Goal: Information Seeking & Learning: Learn about a topic

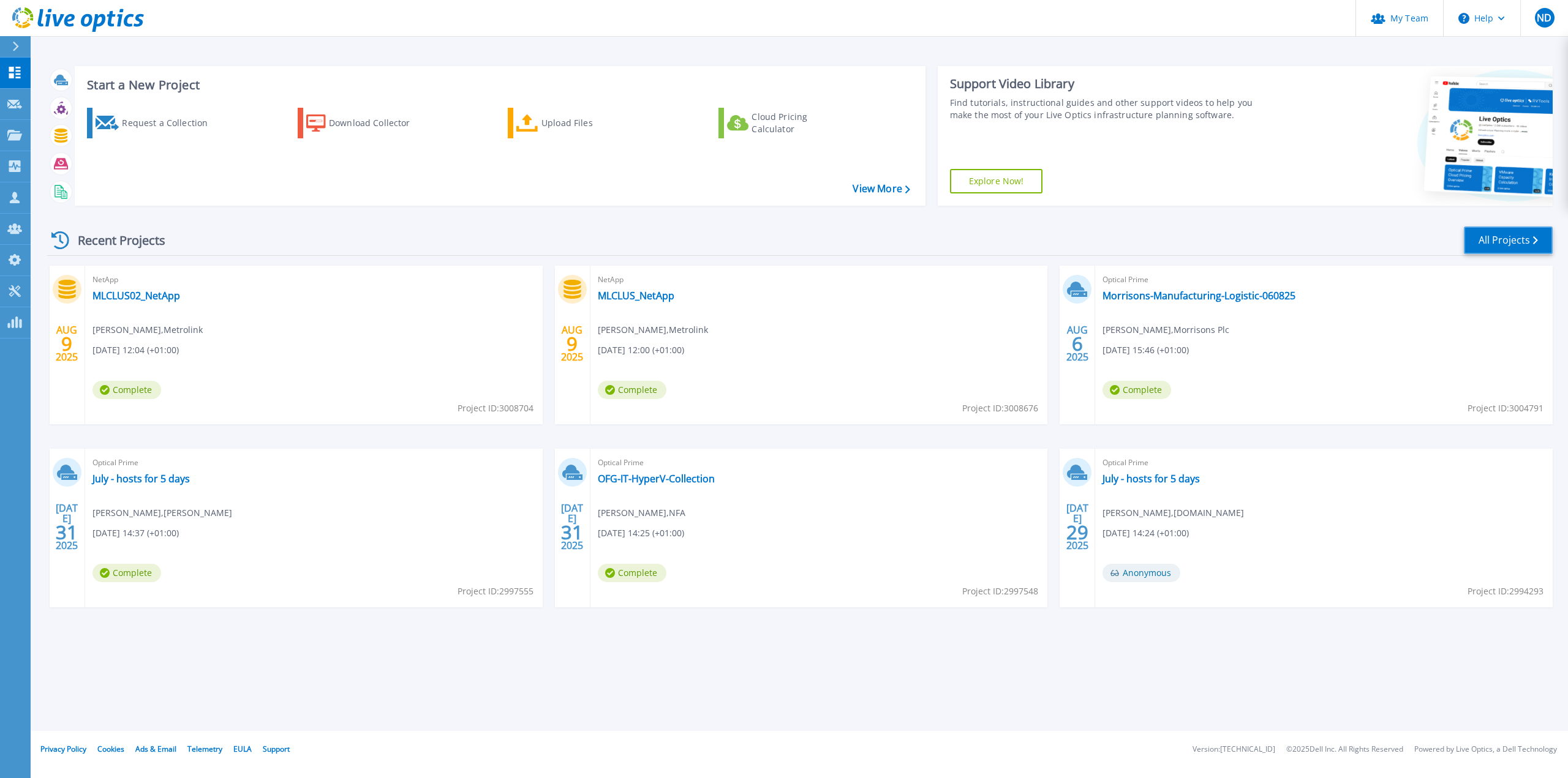
click at [1482, 243] on link "All Projects" at bounding box center [1508, 240] width 89 height 27
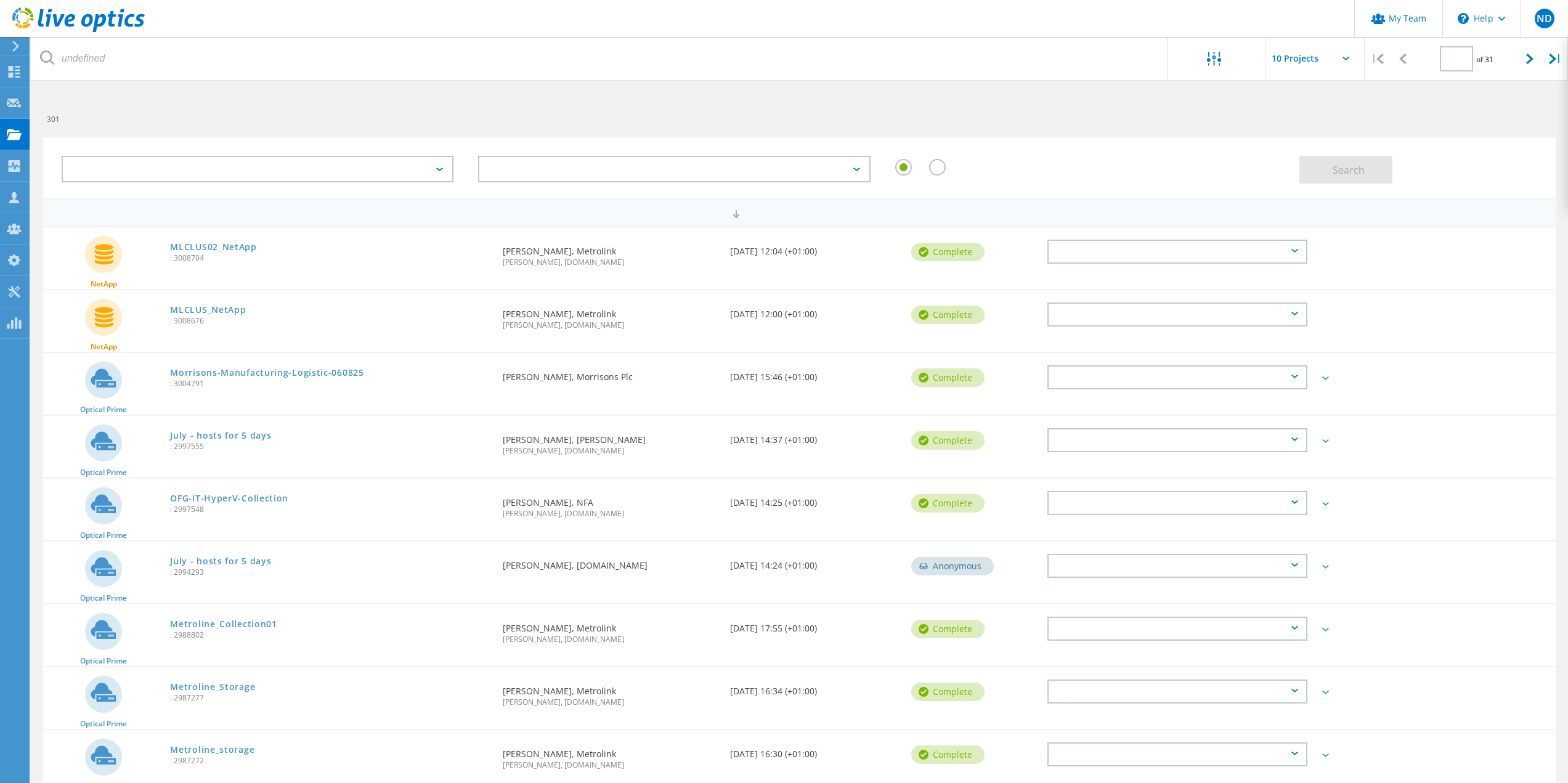
type input "1"
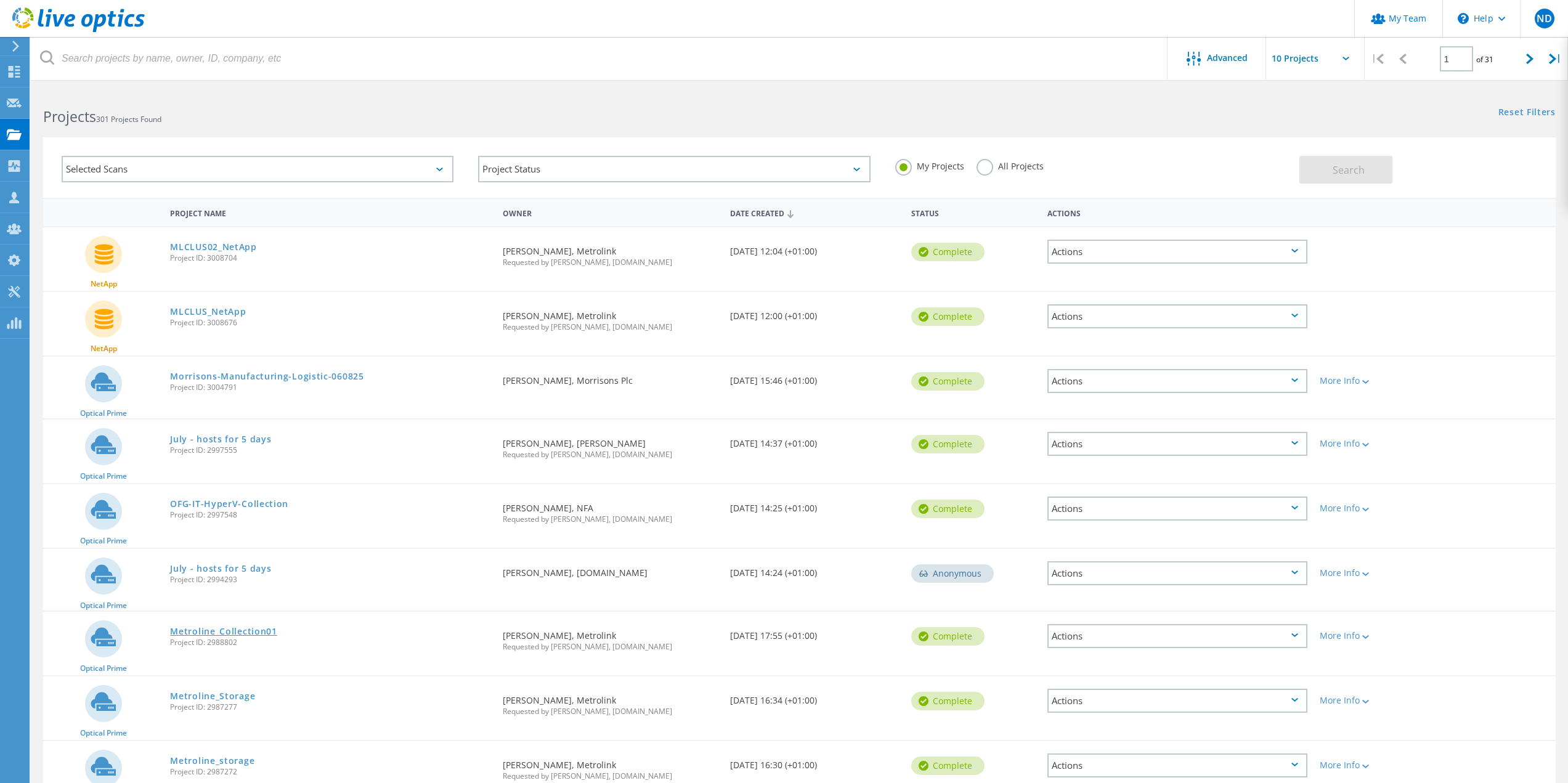
click at [248, 636] on link "Metroline_Collection01" at bounding box center [223, 631] width 107 height 9
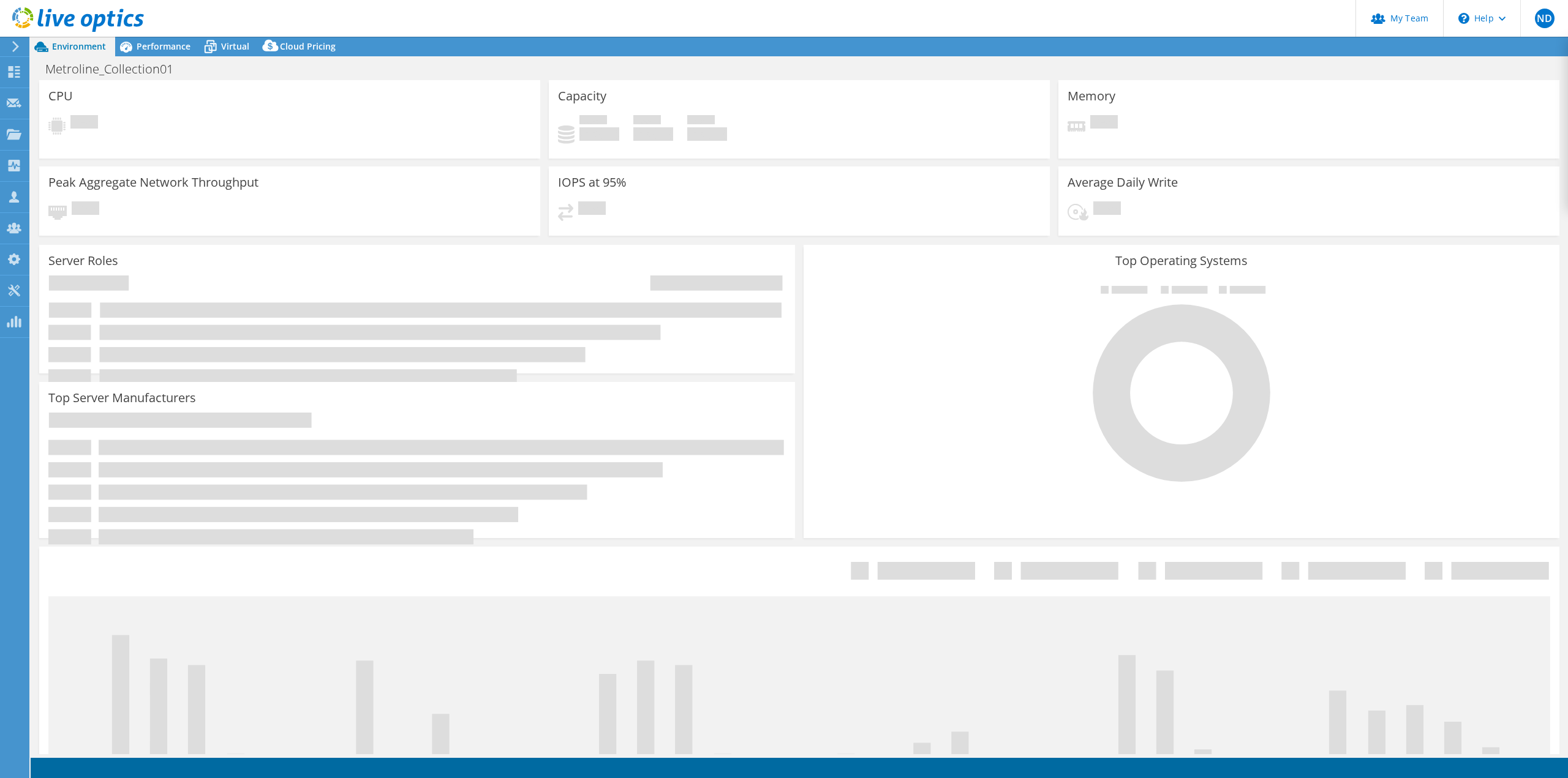
select select "EULondon"
select select "GBP"
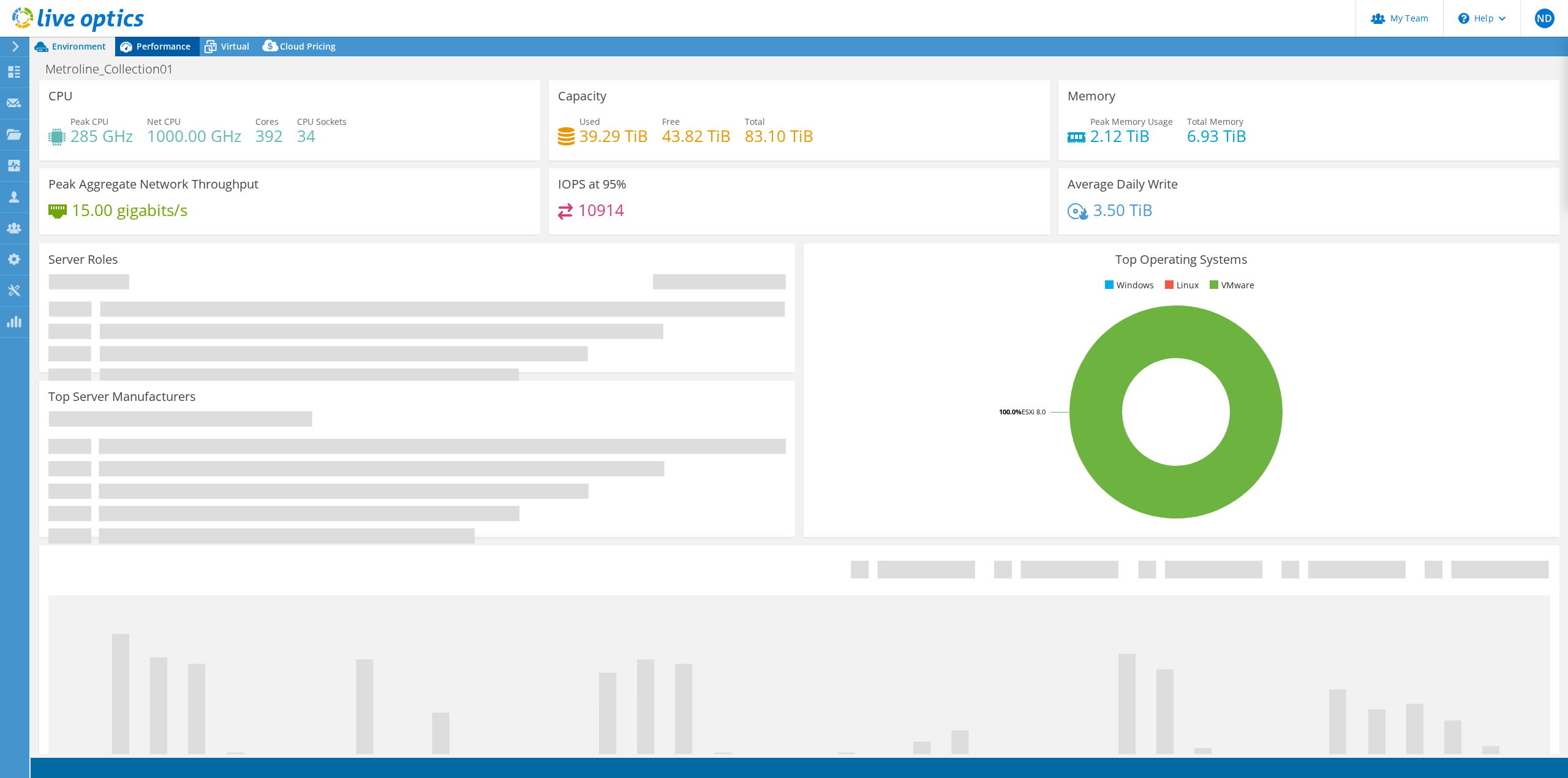
click at [175, 51] on span "Performance" at bounding box center [164, 46] width 54 height 12
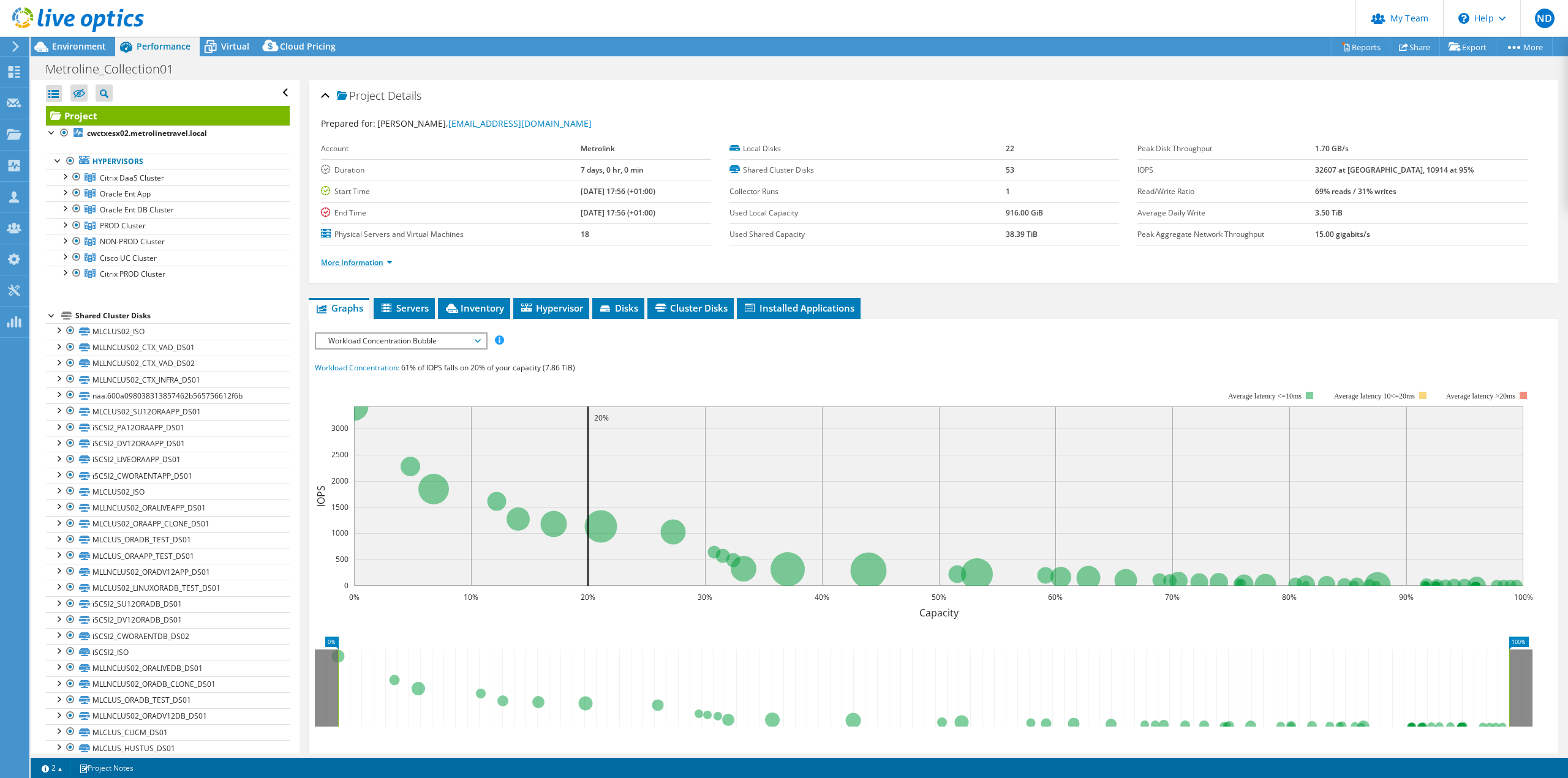
click at [364, 260] on link "More Information" at bounding box center [357, 262] width 72 height 10
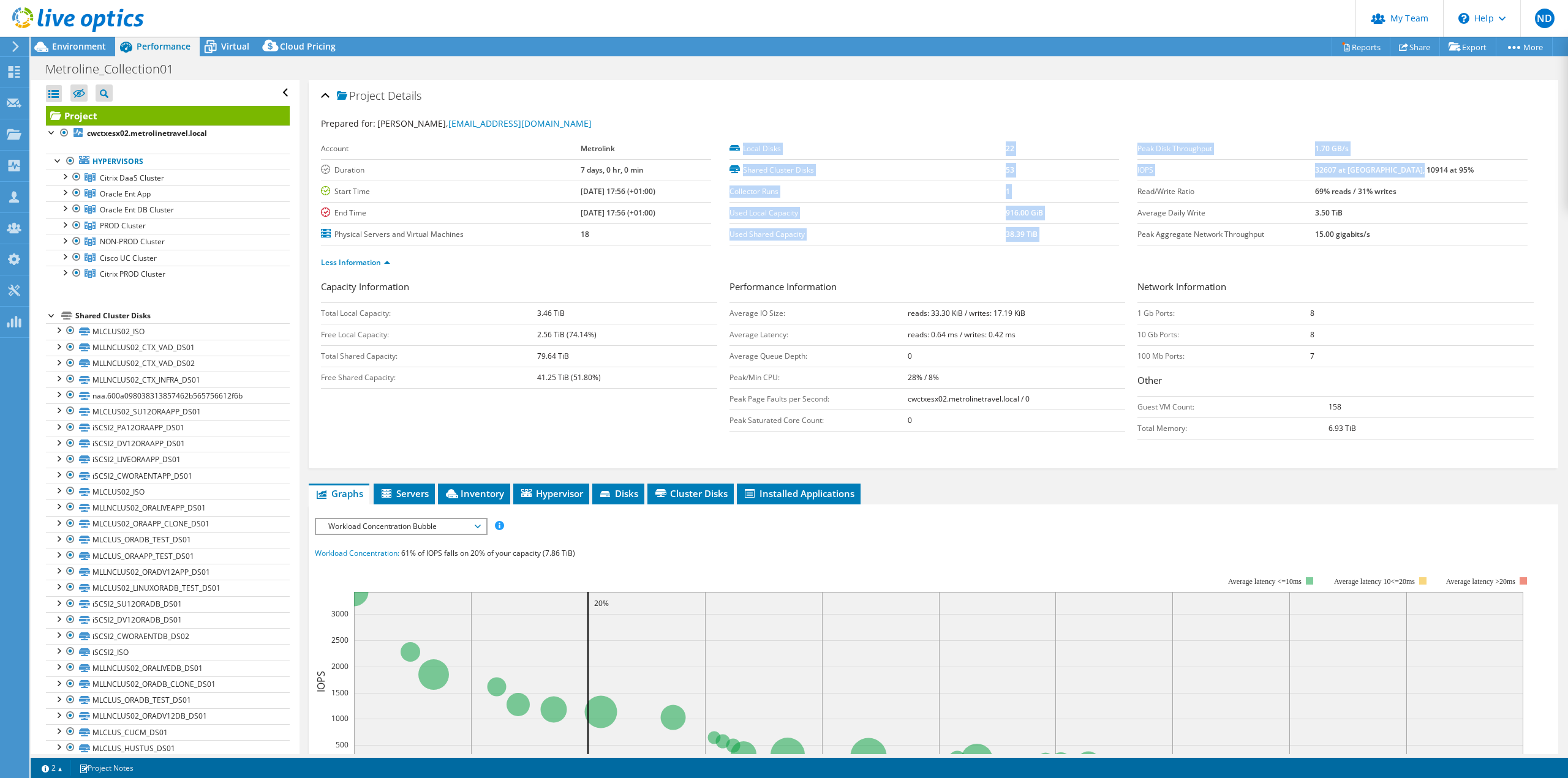
drag, startPoint x: 1454, startPoint y: 169, endPoint x: 1130, endPoint y: 168, distance: 324.0
click at [1130, 168] on section "Prepared for: Dipesh Virchand, dvirchand@metroline.co.uk Account Metrolink Dura…" at bounding box center [933, 198] width 1225 height 163
click at [1414, 177] on td "32607 at [GEOGRAPHIC_DATA], 10914 at 95%" at bounding box center [1421, 169] width 212 height 22
drag, startPoint x: 1454, startPoint y: 171, endPoint x: 1132, endPoint y: 173, distance: 322.0
click at [1138, 173] on tr "IOPS 32607 at Peak, 10914 at 95%" at bounding box center [1333, 169] width 390 height 22
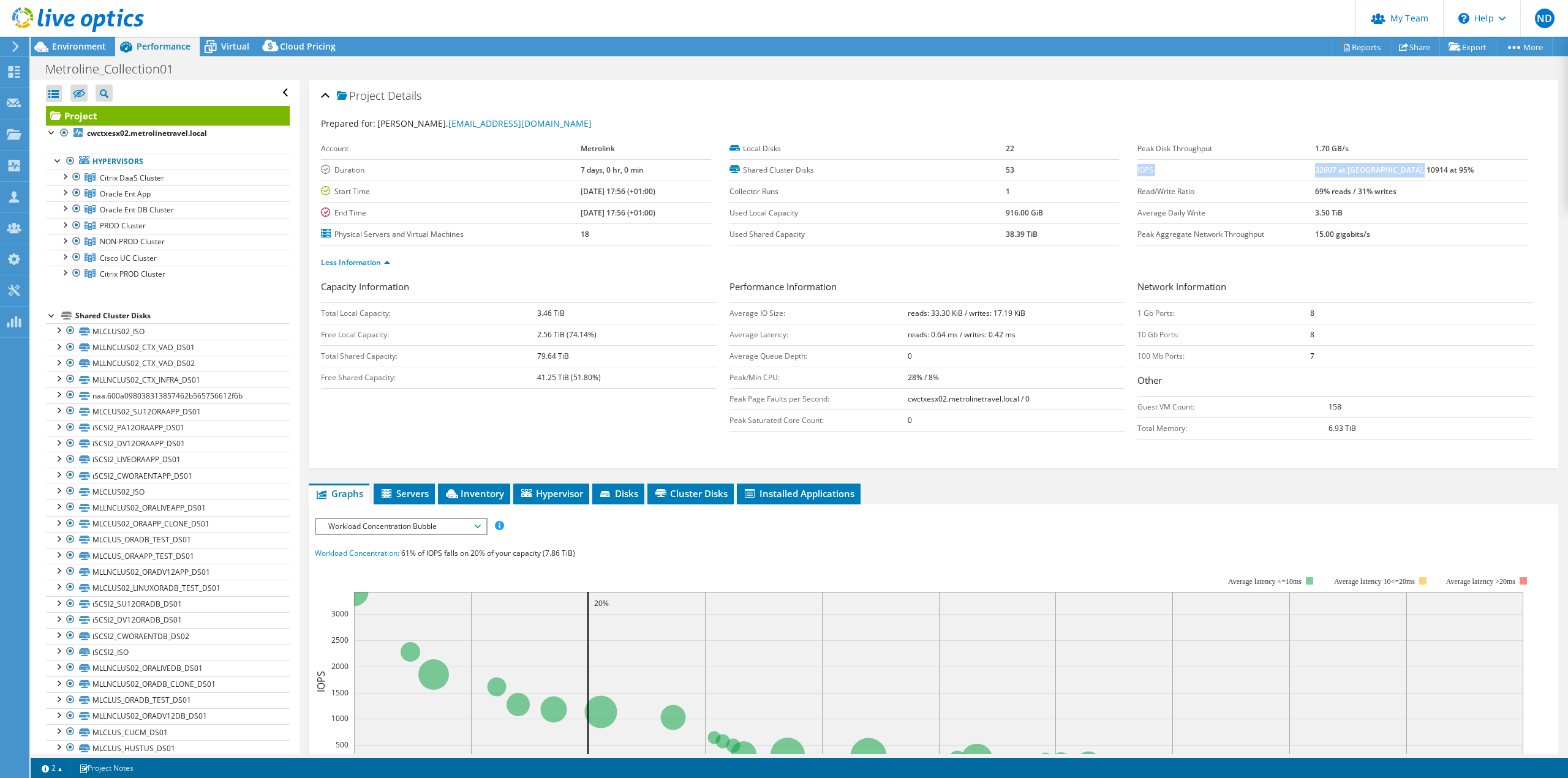
copy tr "IOPS 32607 at Peak, 10914 at 95%"
click at [408, 530] on span "Workload Concentration Bubble" at bounding box center [400, 526] width 158 height 14
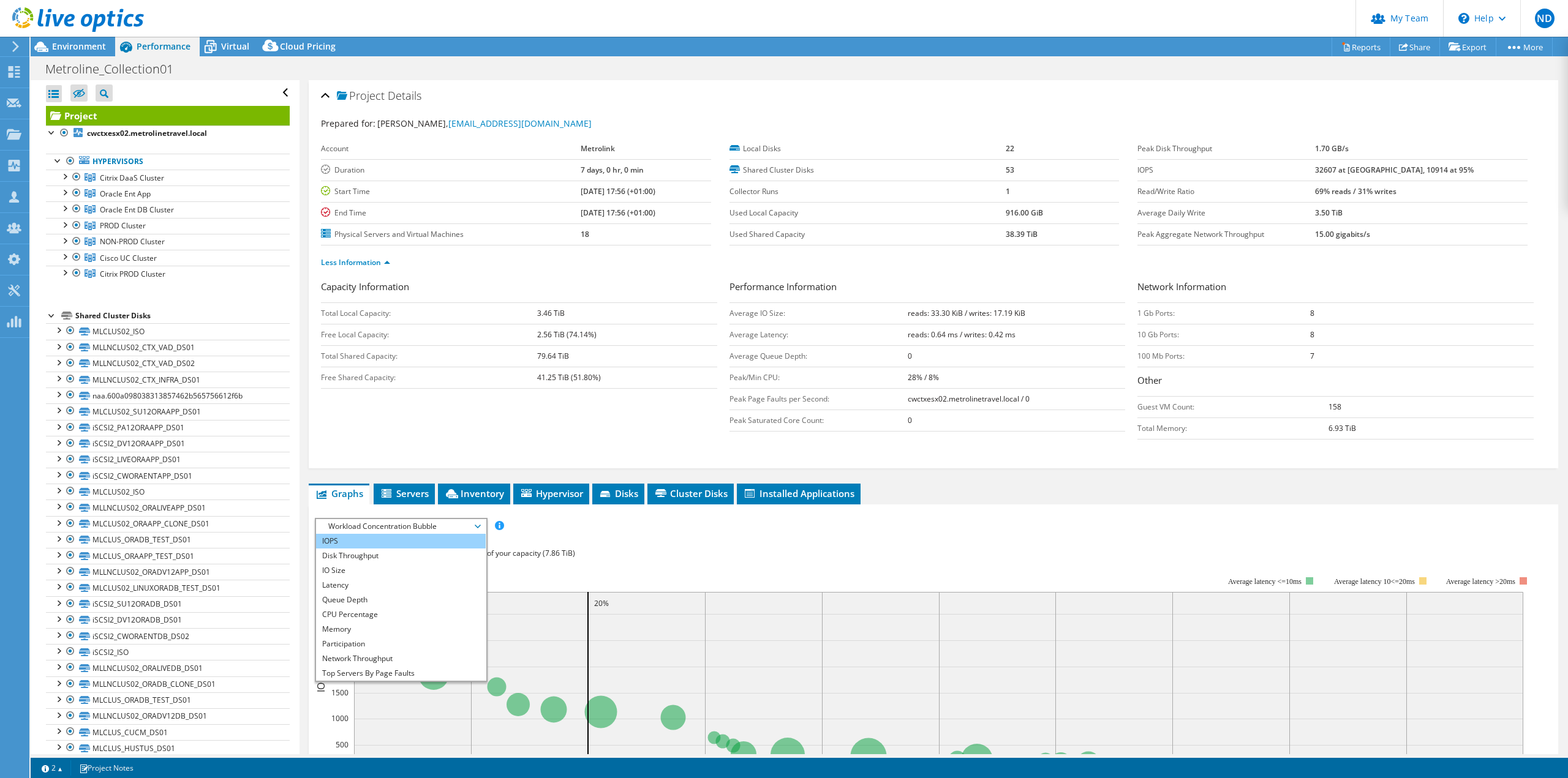
click at [377, 543] on li "IOPS" at bounding box center [400, 541] width 169 height 14
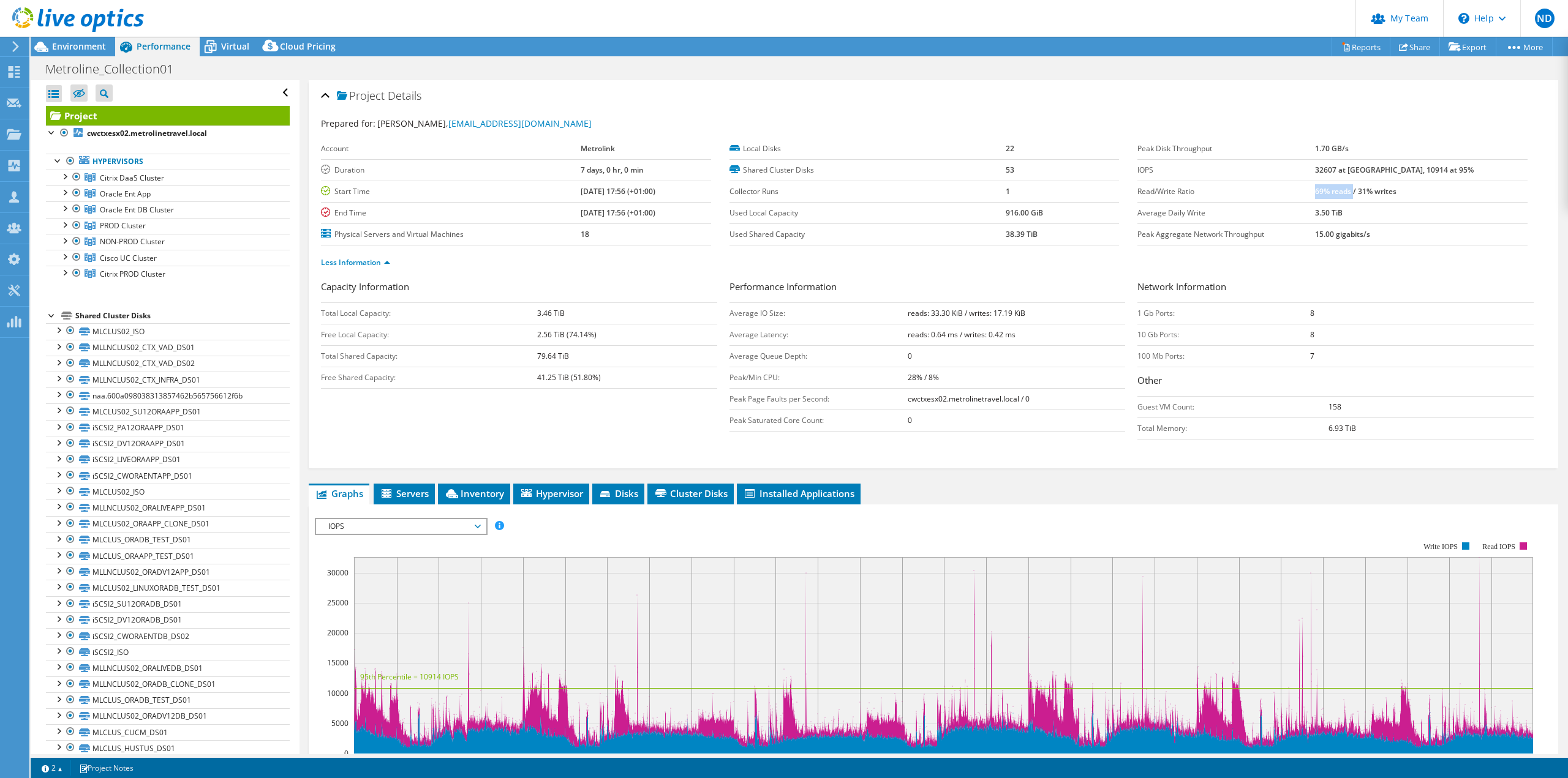
drag, startPoint x: 1390, startPoint y: 194, endPoint x: 1352, endPoint y: 187, distance: 38.6
click at [1352, 187] on b "69% reads / 31% writes" at bounding box center [1355, 192] width 82 height 10
copy b "69% reads"
drag, startPoint x: 1019, startPoint y: 315, endPoint x: 727, endPoint y: 313, distance: 292.0
click at [729, 313] on tr "Average IO Size: reads: 33.30 KiB / writes: 17.19 KiB" at bounding box center [928, 313] width 396 height 22
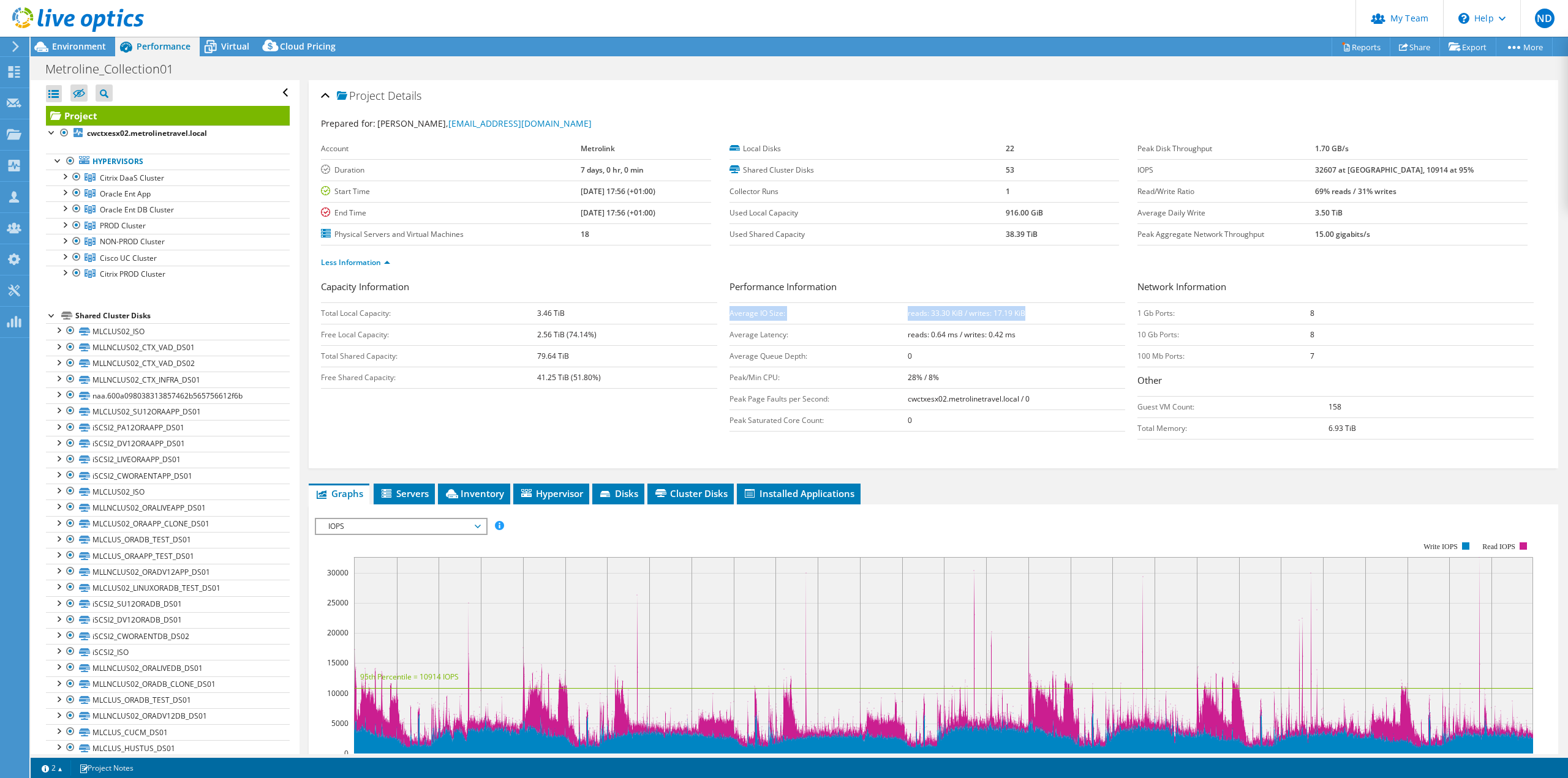
copy tr "Average IO Size: reads: 33.30 KiB / writes: 17.19 KiB"
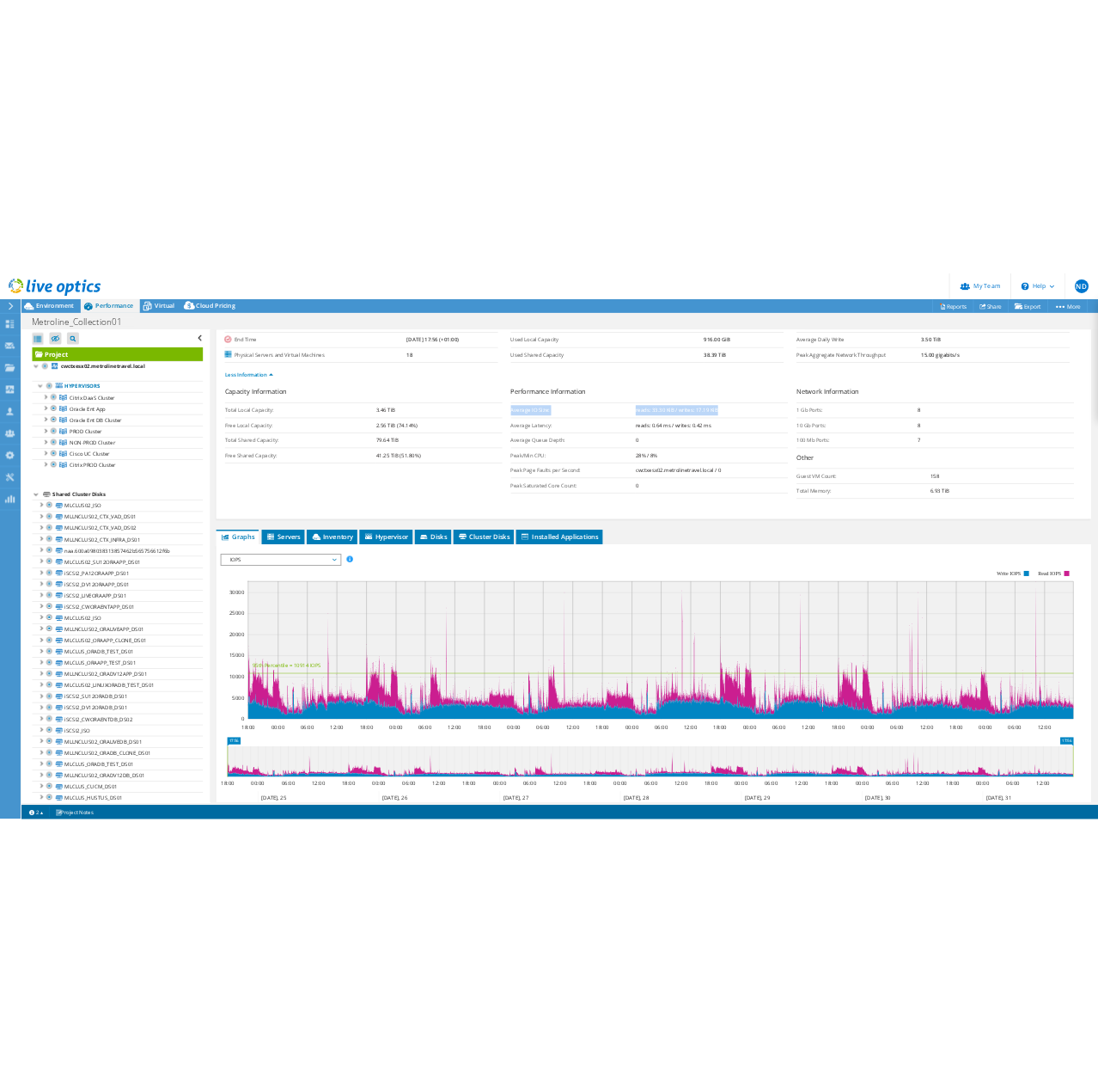
scroll to position [172, 0]
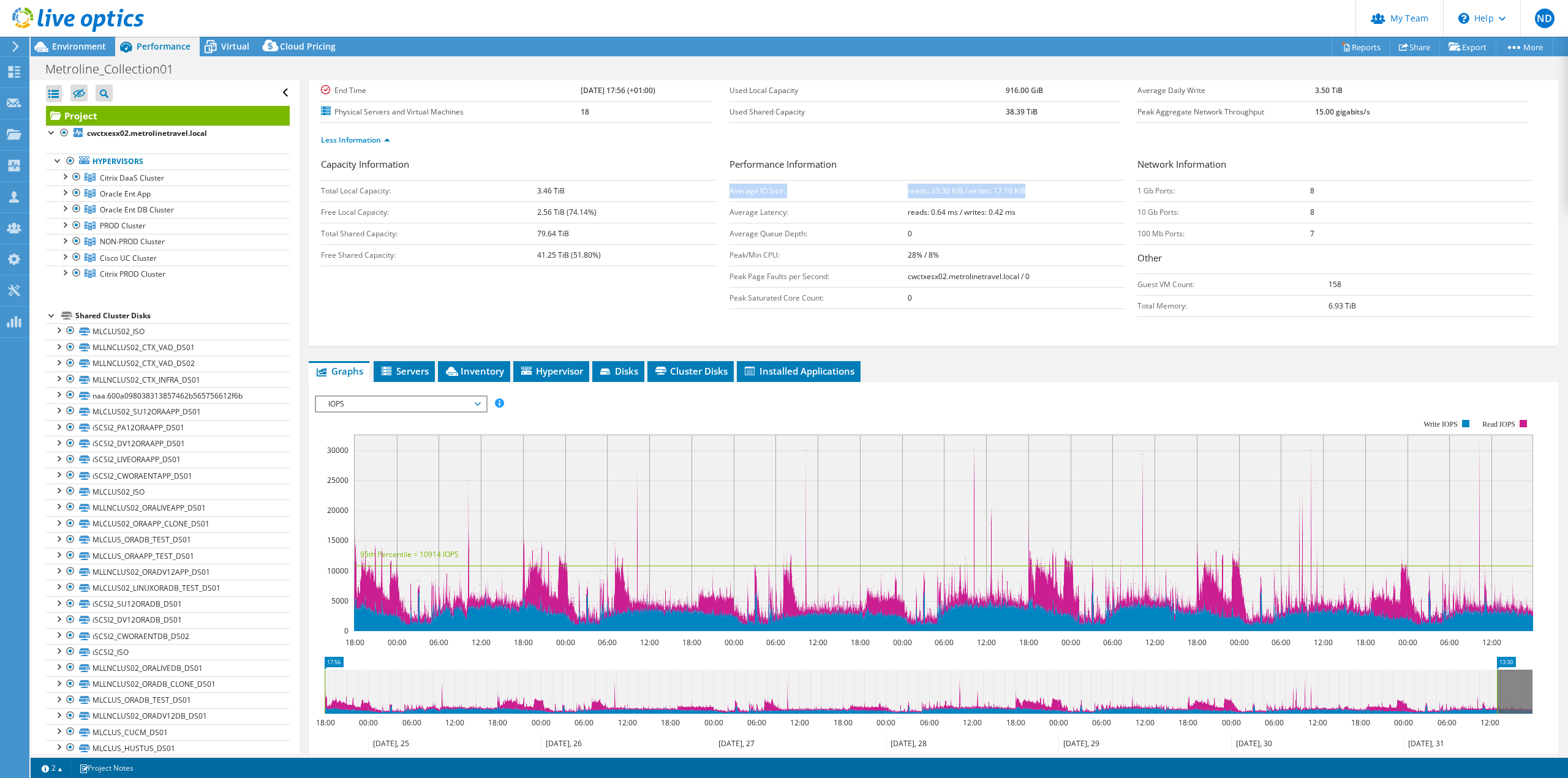
drag, startPoint x: 1534, startPoint y: 687, endPoint x: 1499, endPoint y: 706, distance: 39.8
click at [1499, 706] on rect at bounding box center [1496, 691] width 5 height 44
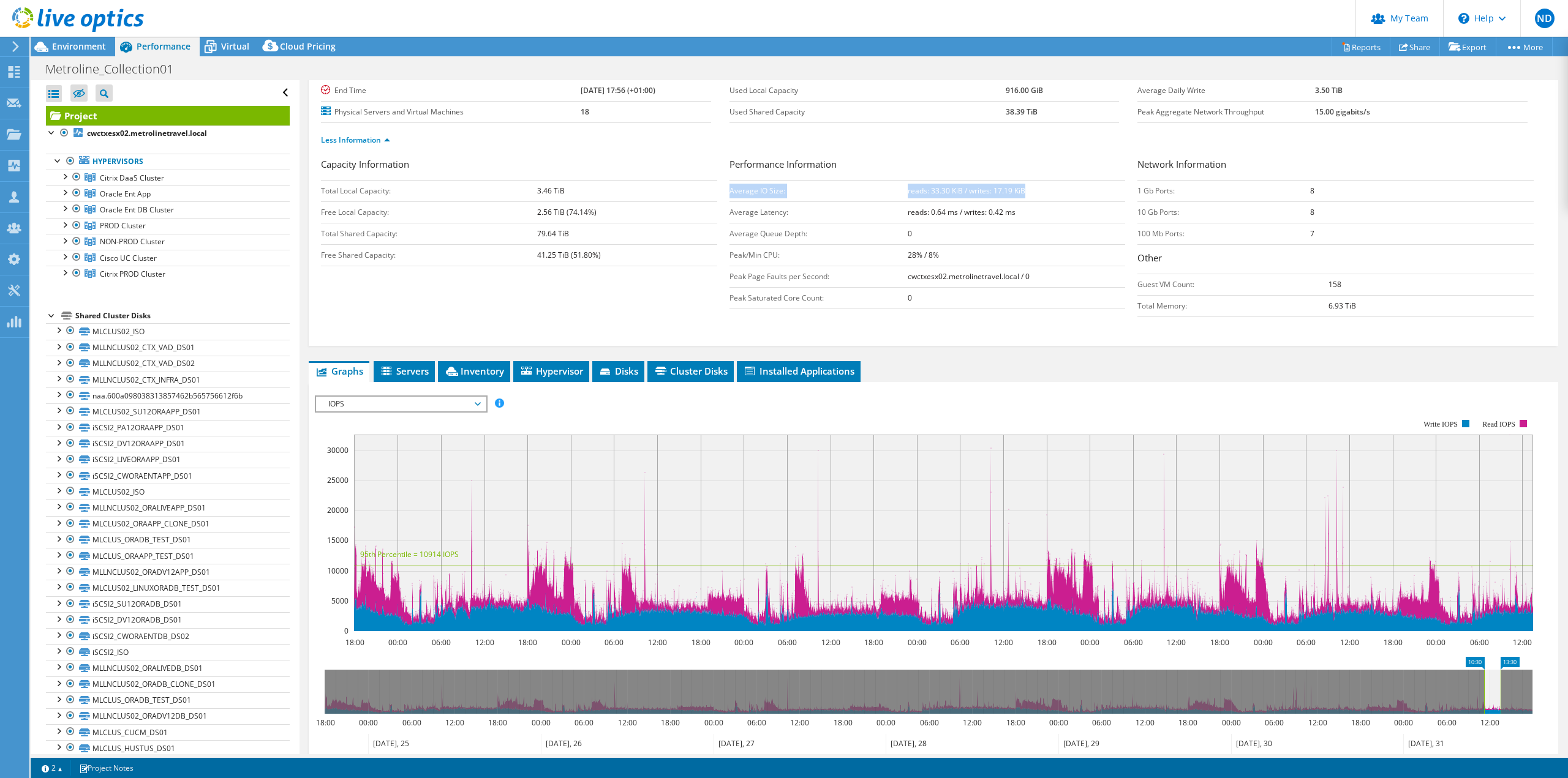
drag, startPoint x: 324, startPoint y: 683, endPoint x: 1484, endPoint y: 692, distance: 1160.0
click at [1484, 692] on rect at bounding box center [1484, 691] width 5 height 44
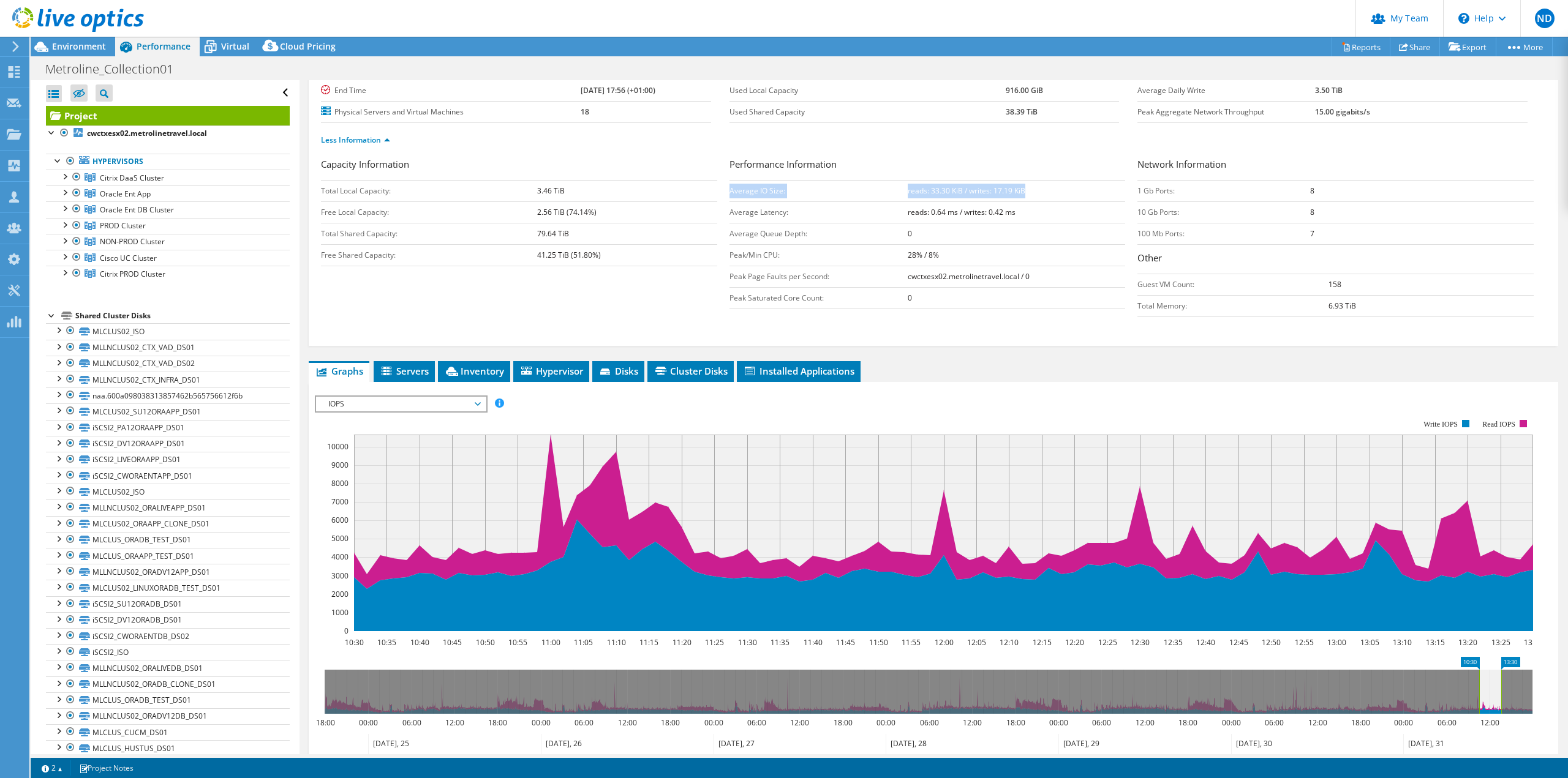
drag, startPoint x: 1501, startPoint y: 694, endPoint x: 1520, endPoint y: 694, distance: 19.0
click at [1503, 694] on rect at bounding box center [1501, 691] width 5 height 44
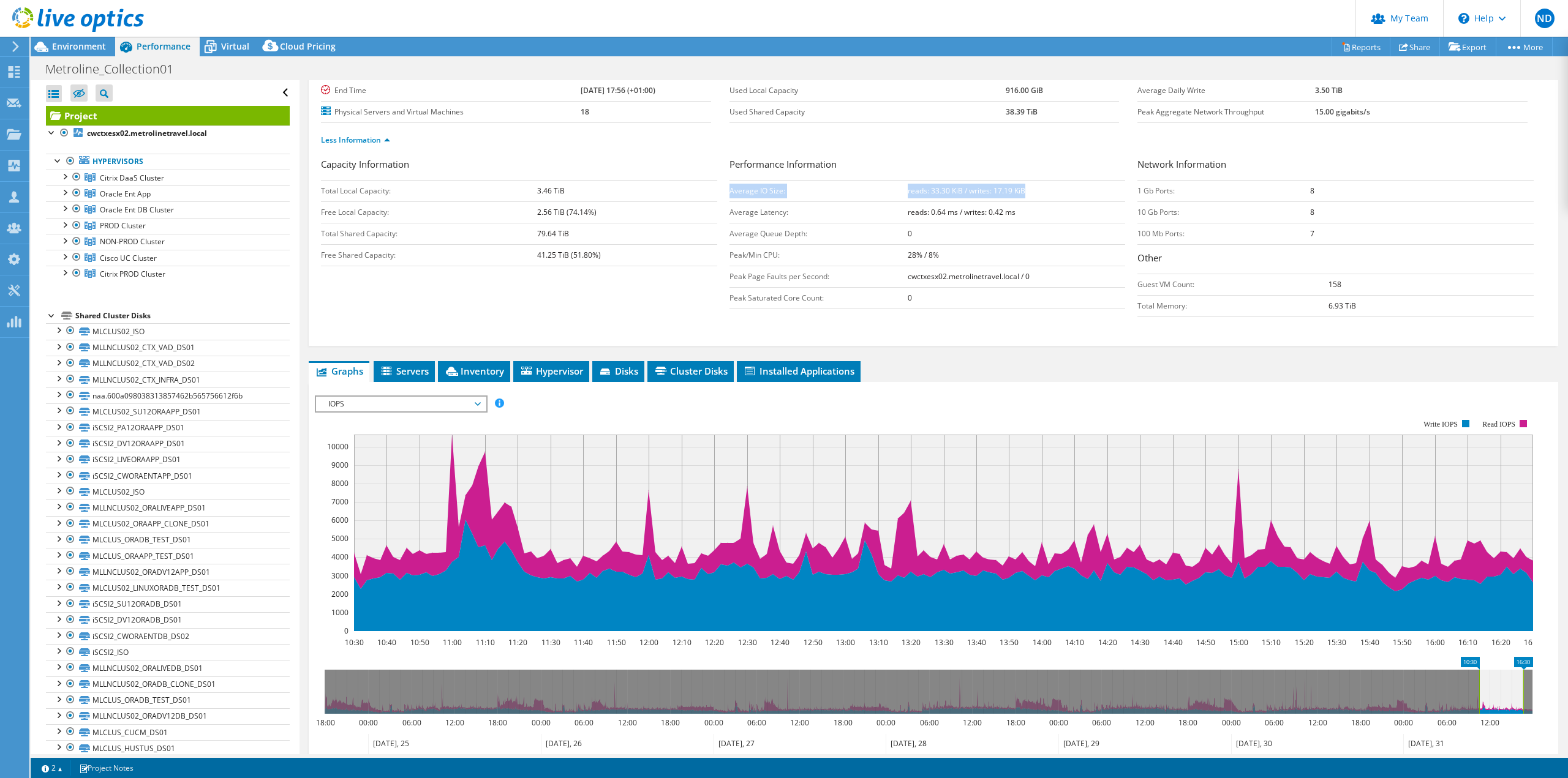
drag, startPoint x: 1520, startPoint y: 694, endPoint x: 1544, endPoint y: 695, distance: 24.0
click at [1547, 694] on section "IOPS Disk Throughput IO Size Latency Queue Depth CPU Percentage Memory Page Fau…" at bounding box center [933, 629] width 1249 height 494
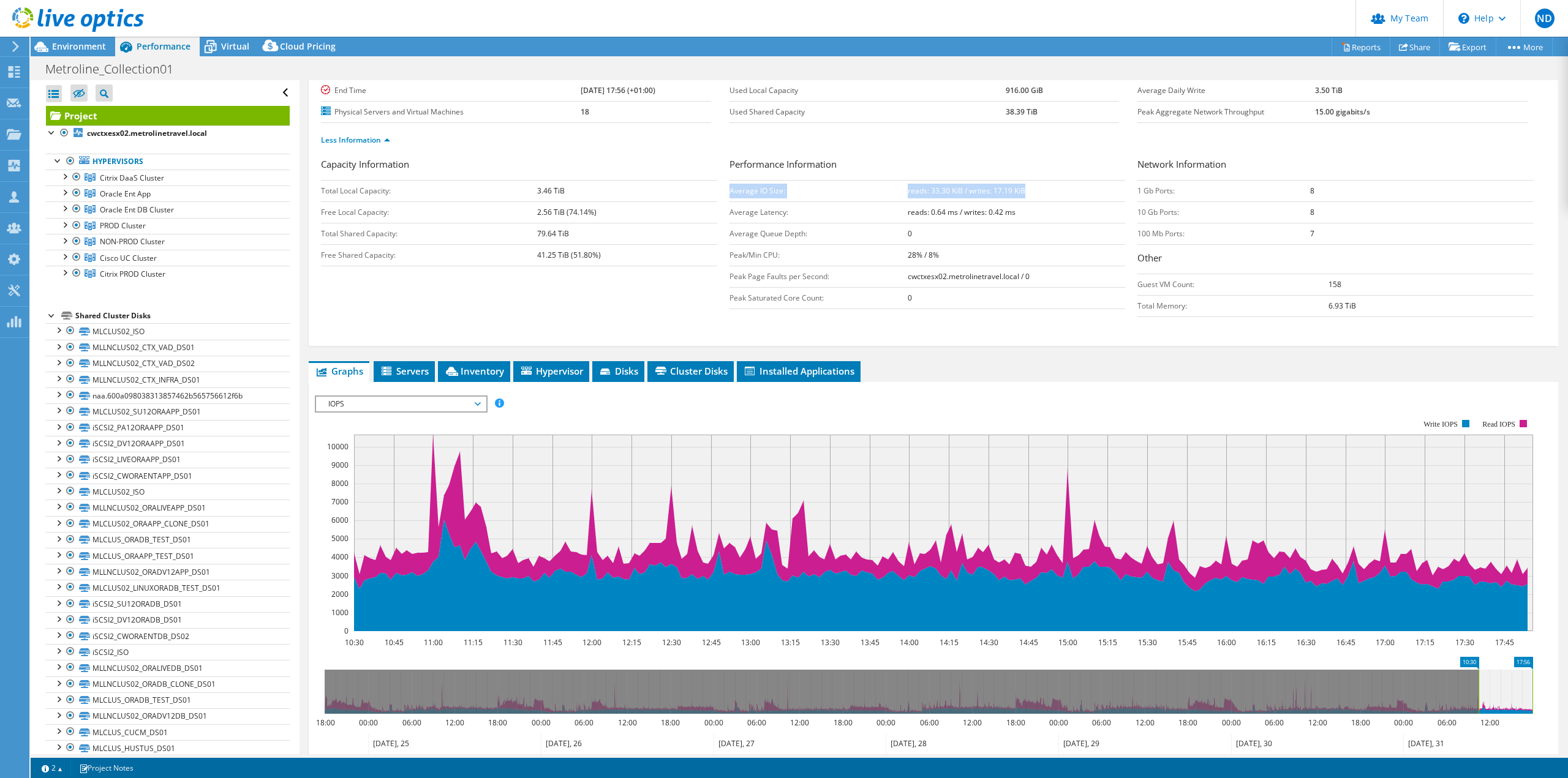
drag, startPoint x: 1480, startPoint y: 693, endPoint x: 1435, endPoint y: 692, distance: 45.0
click at [1476, 692] on rect at bounding box center [1478, 691] width 5 height 44
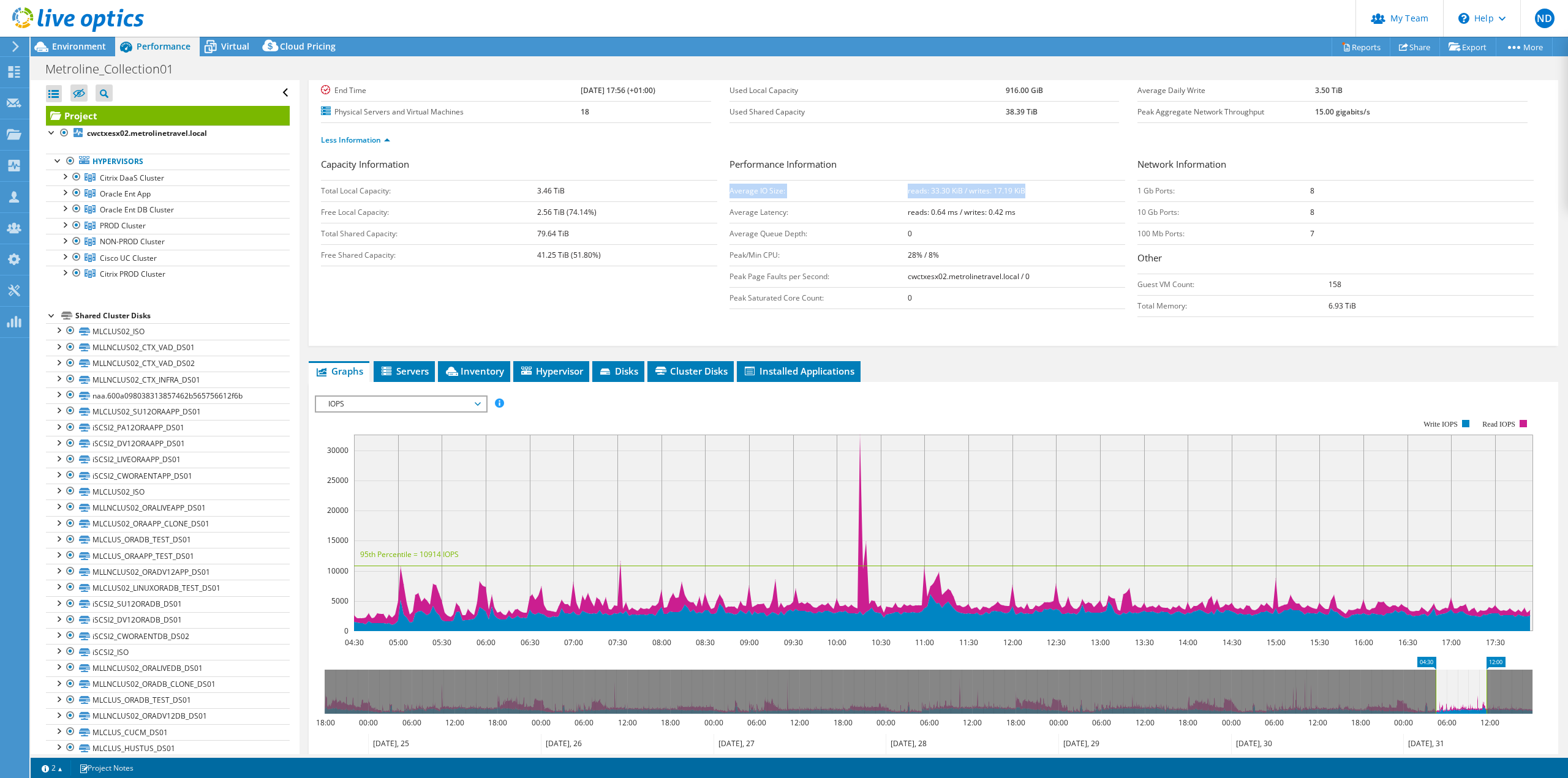
drag, startPoint x: 1534, startPoint y: 689, endPoint x: 1488, endPoint y: 701, distance: 47.5
click at [1488, 701] on rect at bounding box center [1486, 691] width 5 height 44
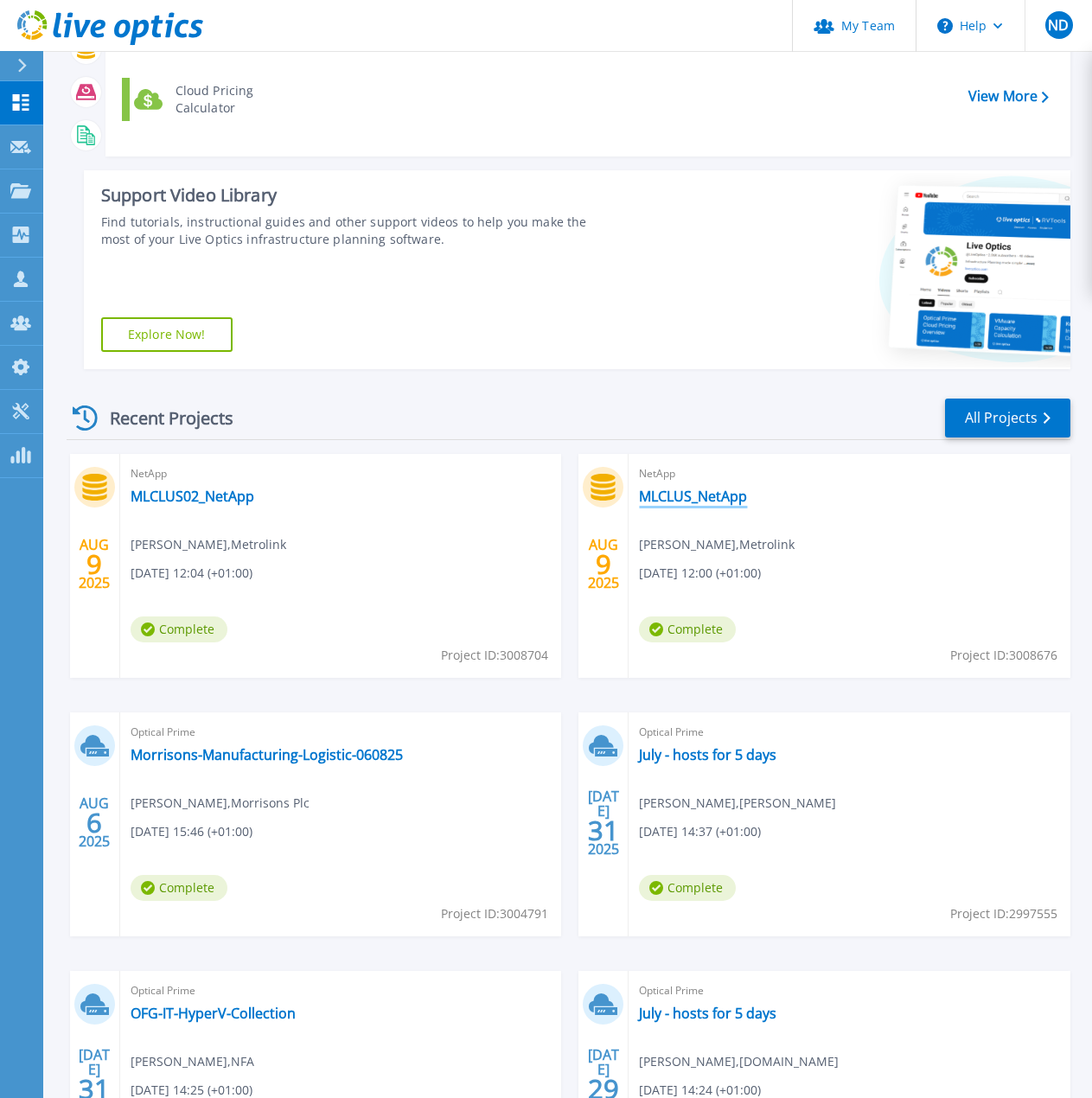
scroll to position [173, 0]
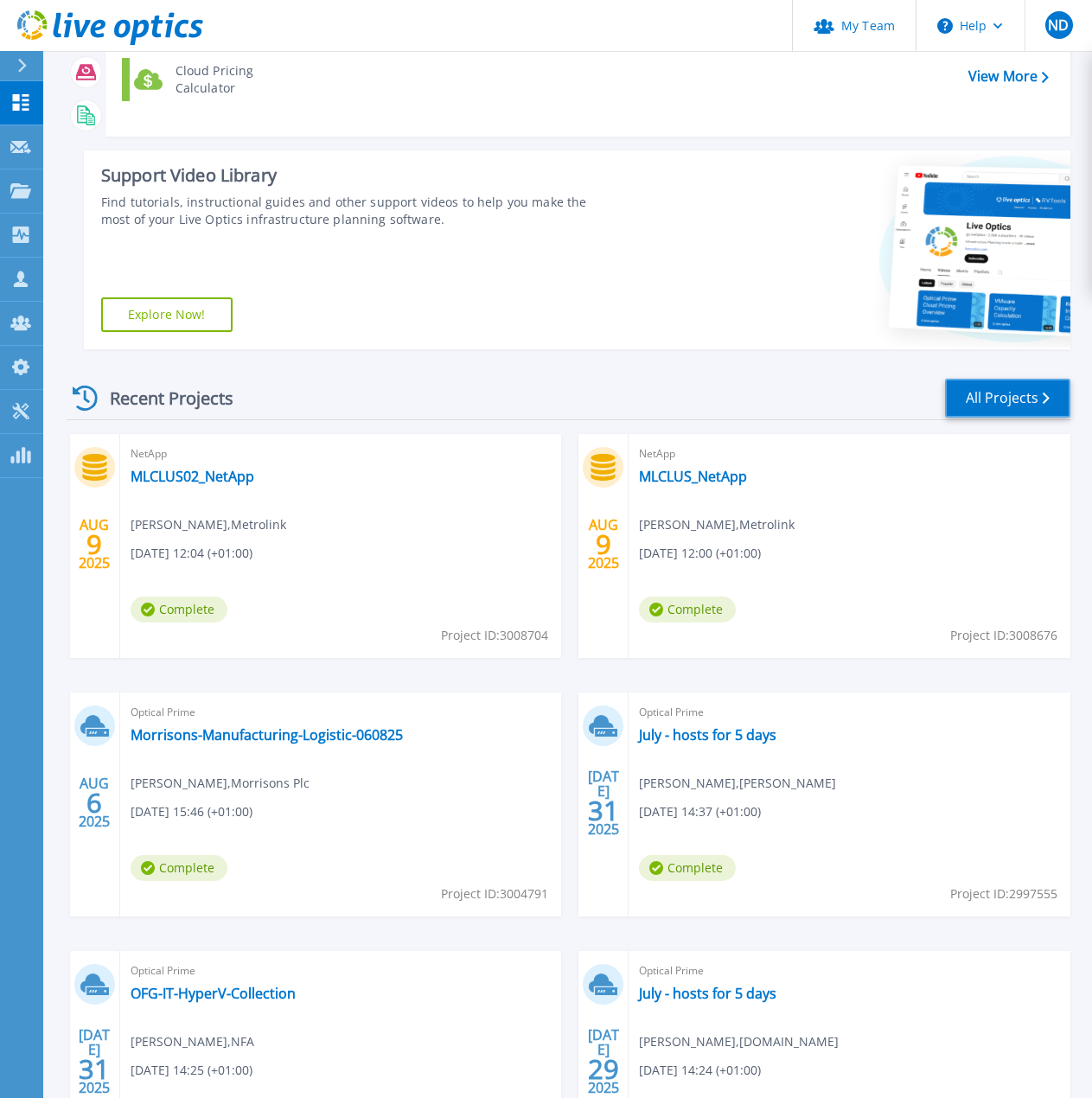
click at [1007, 404] on link "All Projects" at bounding box center [1008, 398] width 126 height 39
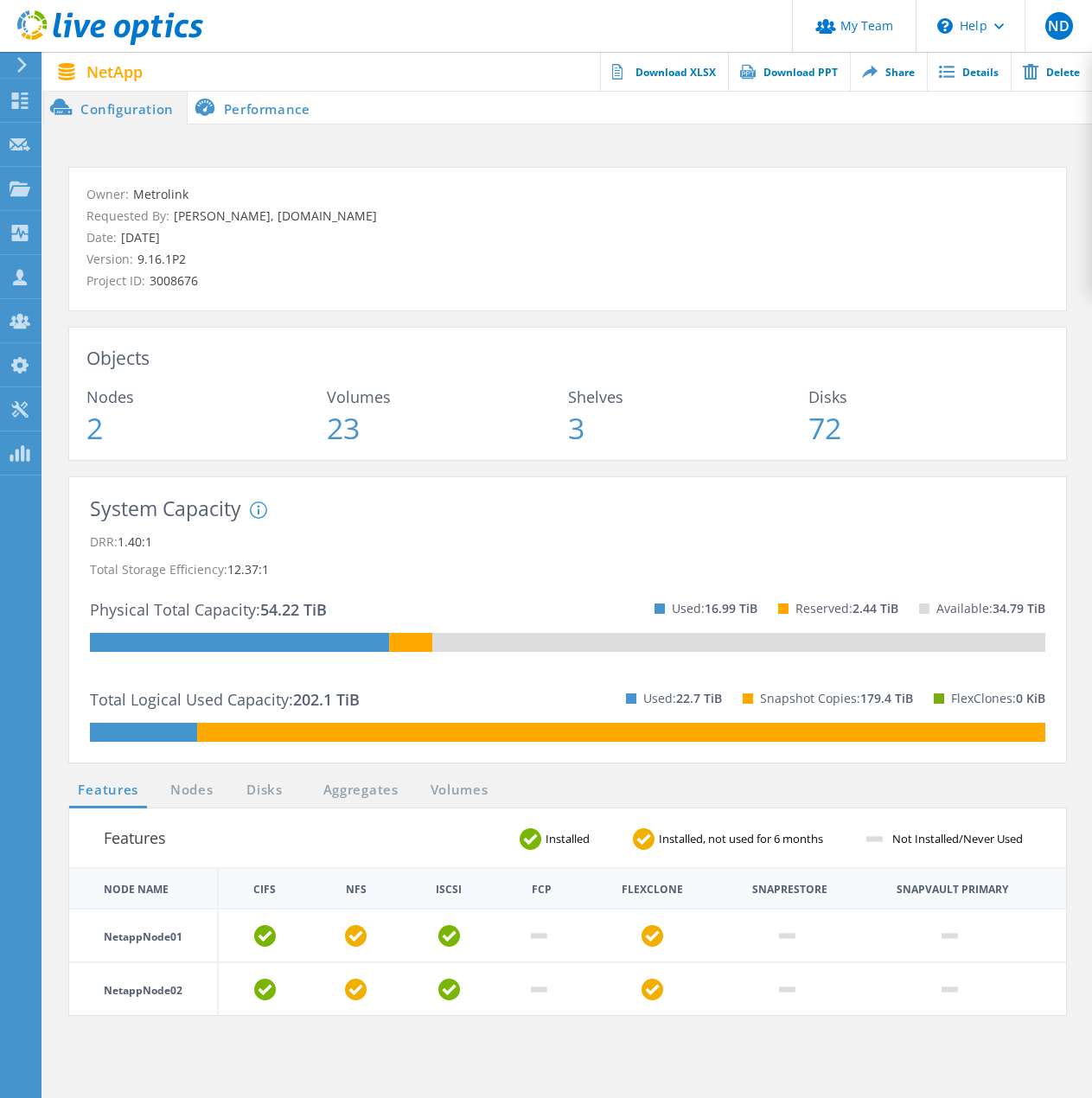
click at [275, 102] on li "Performance" at bounding box center [255, 106] width 136 height 34
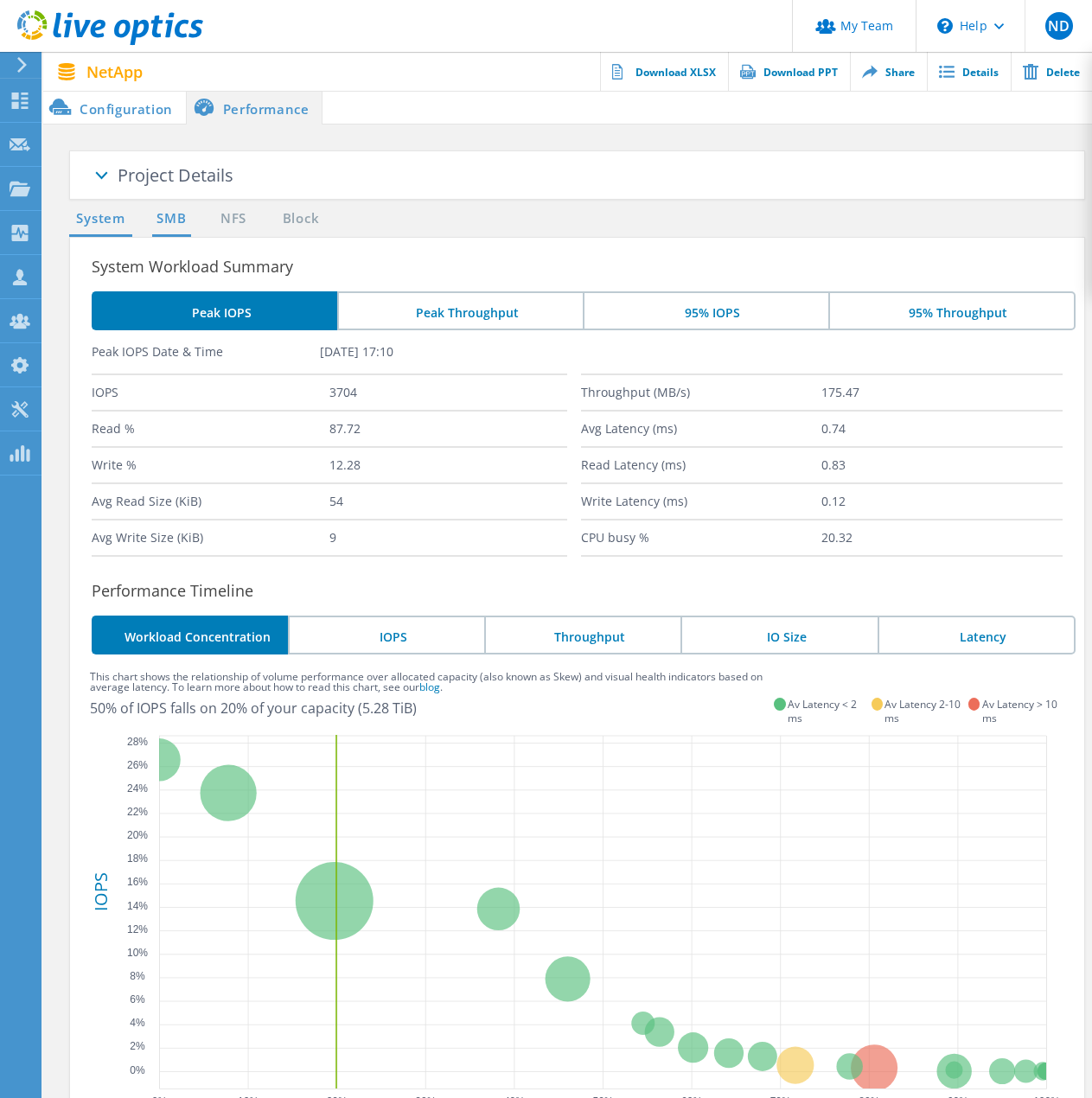
click at [172, 216] on link "SMB" at bounding box center [171, 219] width 38 height 21
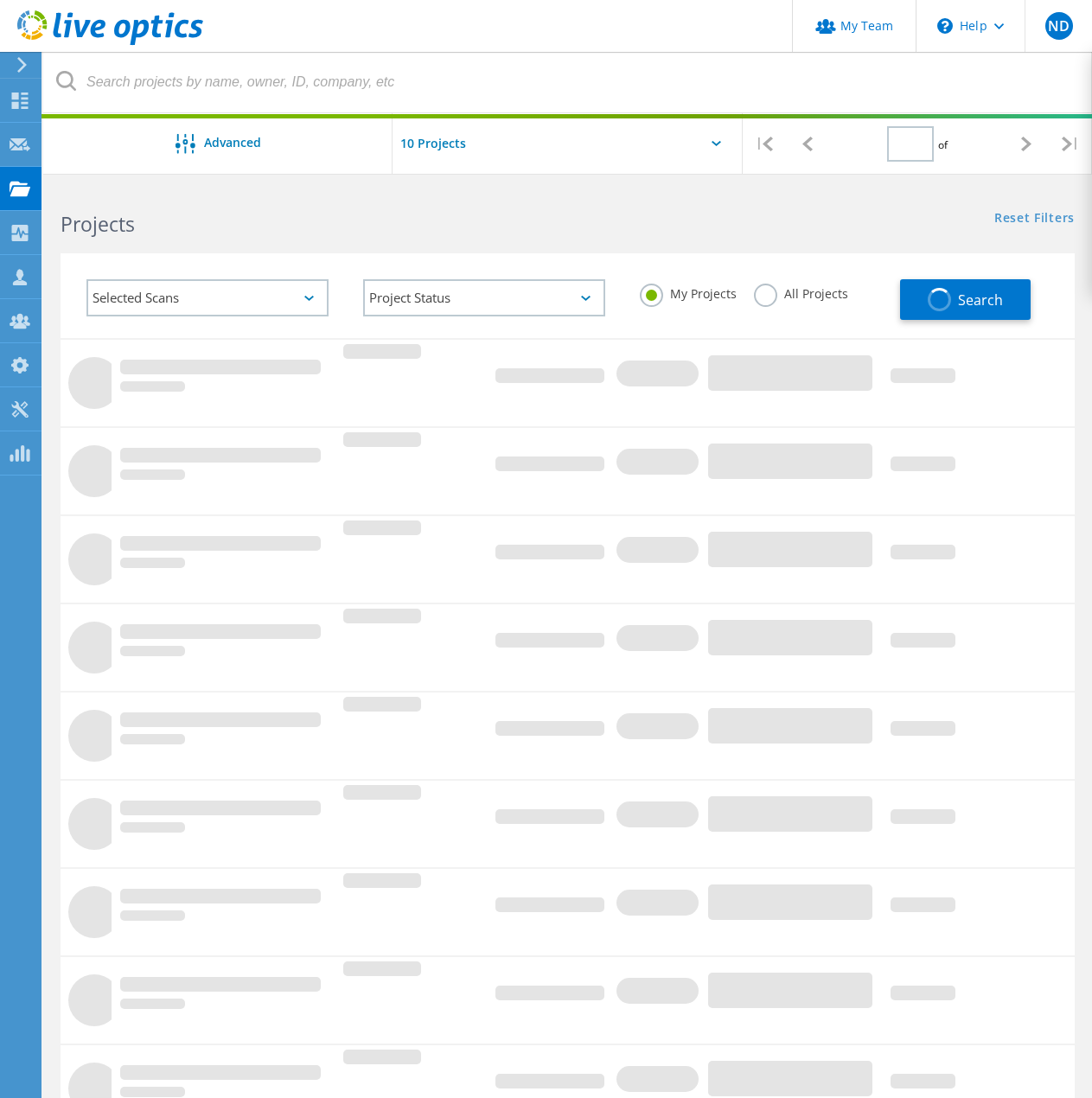
type input "1"
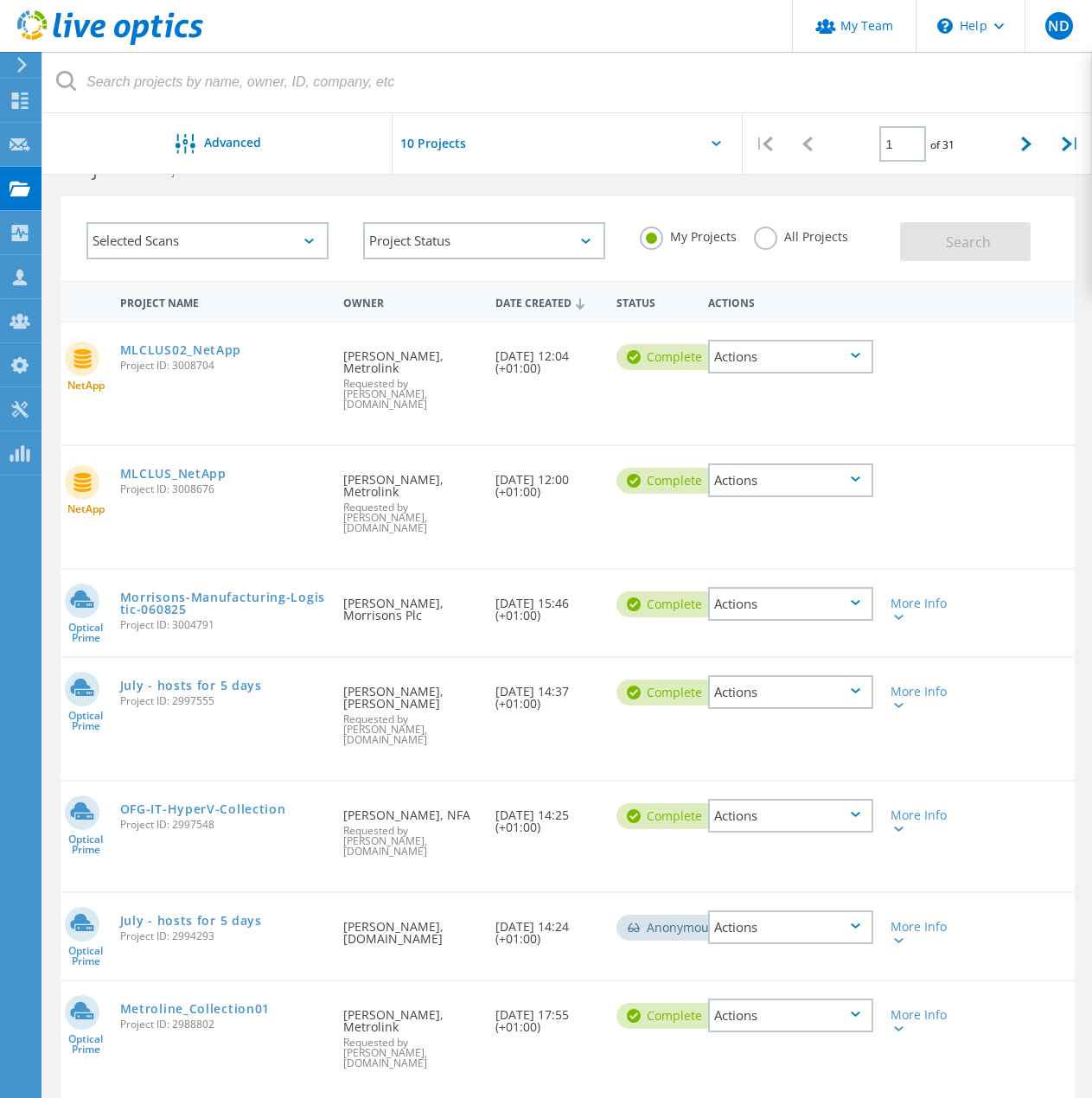
scroll to position [87, 0]
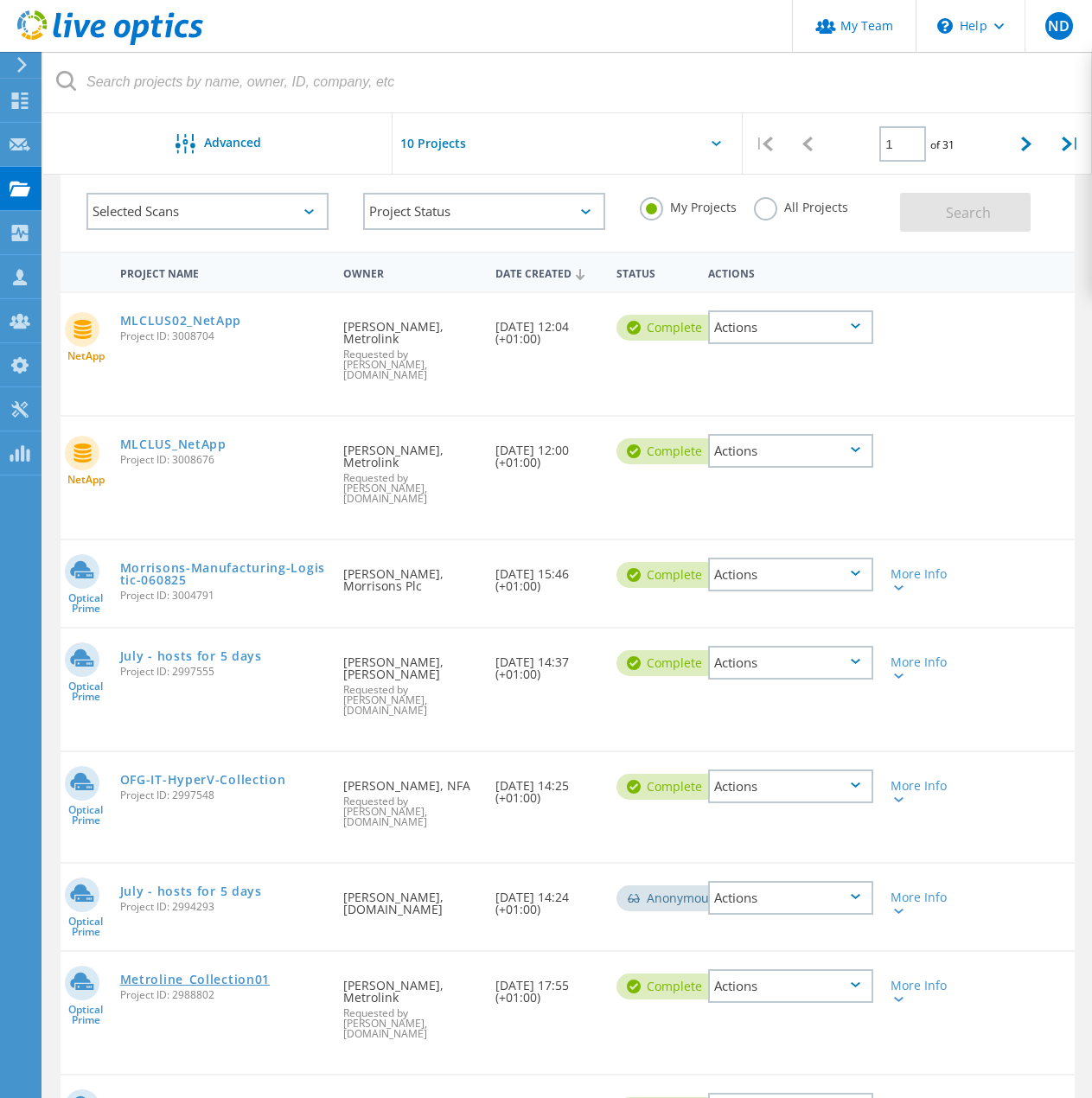
click at [238, 973] on link "Metroline_Collection01" at bounding box center [195, 979] width 150 height 12
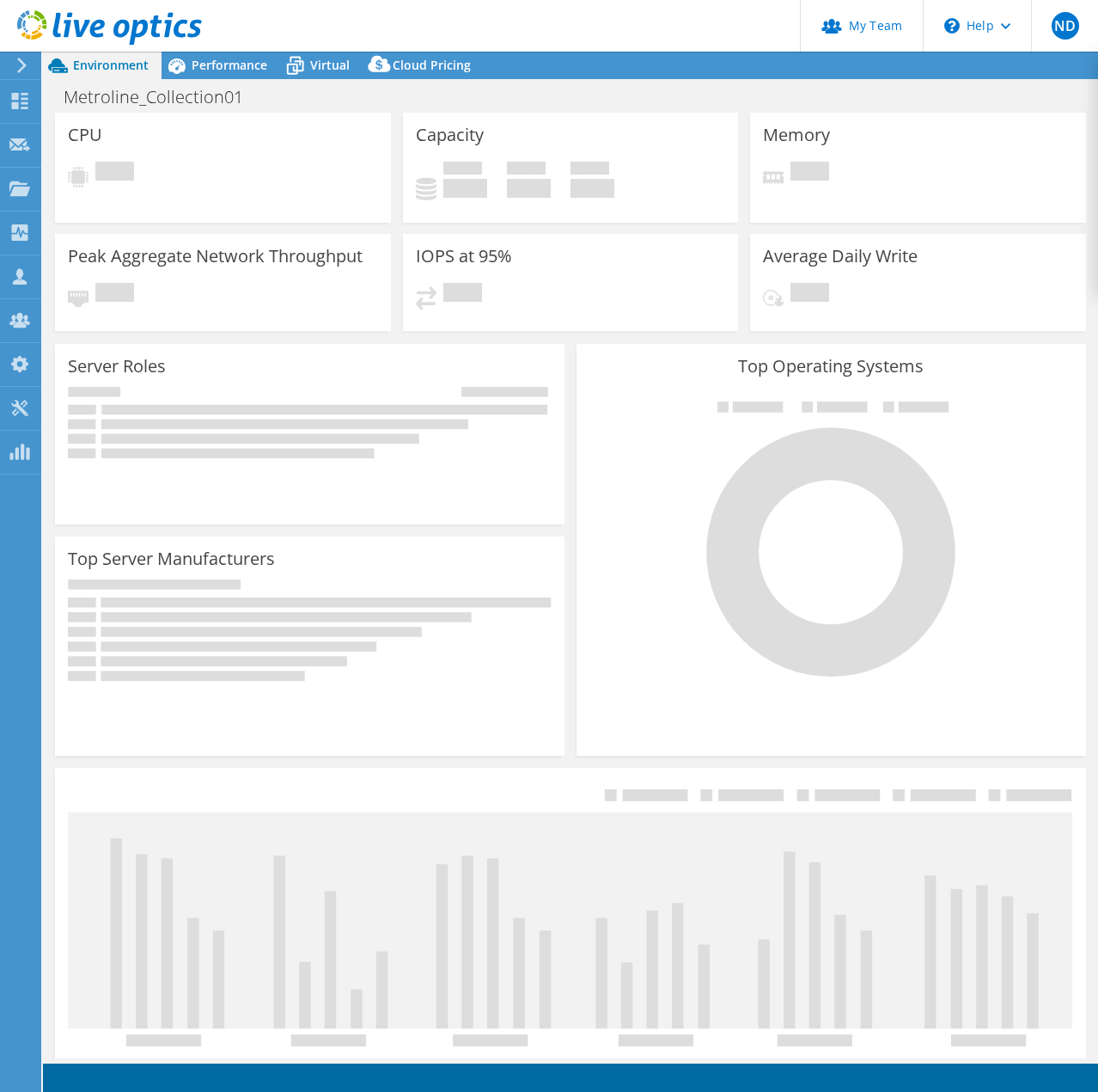
select select "EULondon"
select select "GBP"
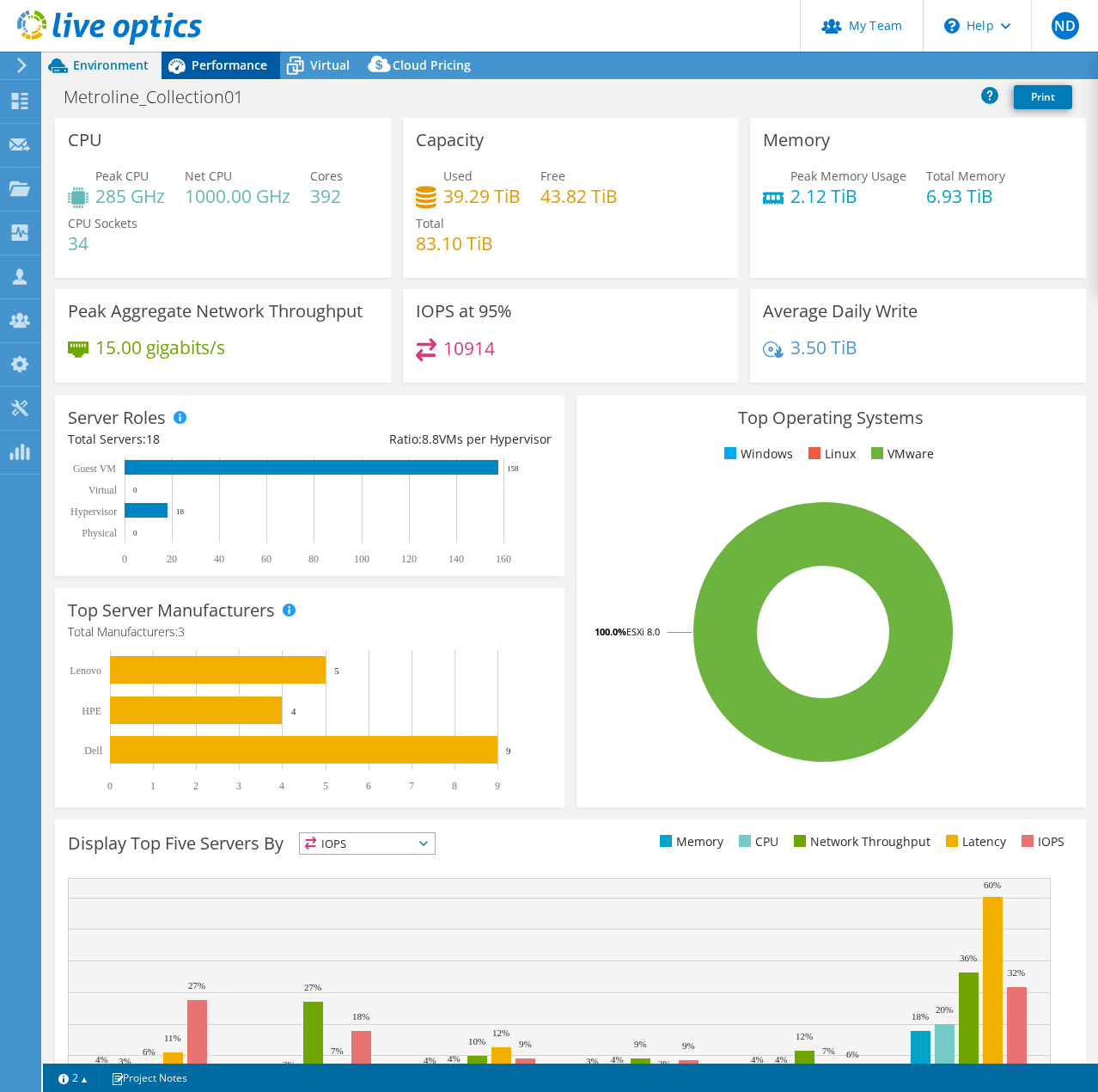
click at [249, 70] on span "Performance" at bounding box center [230, 65] width 75 height 17
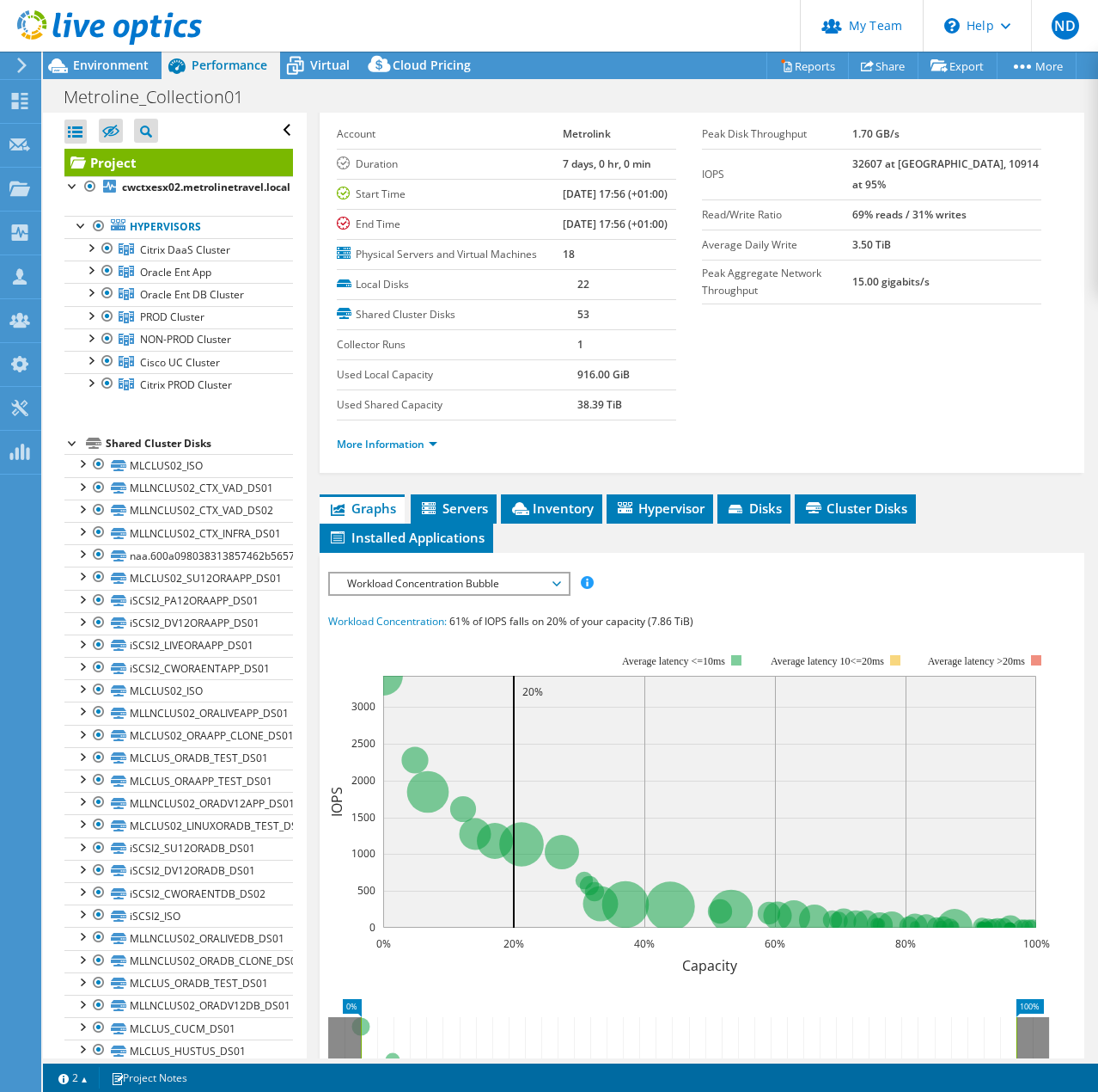
scroll to position [172, 0]
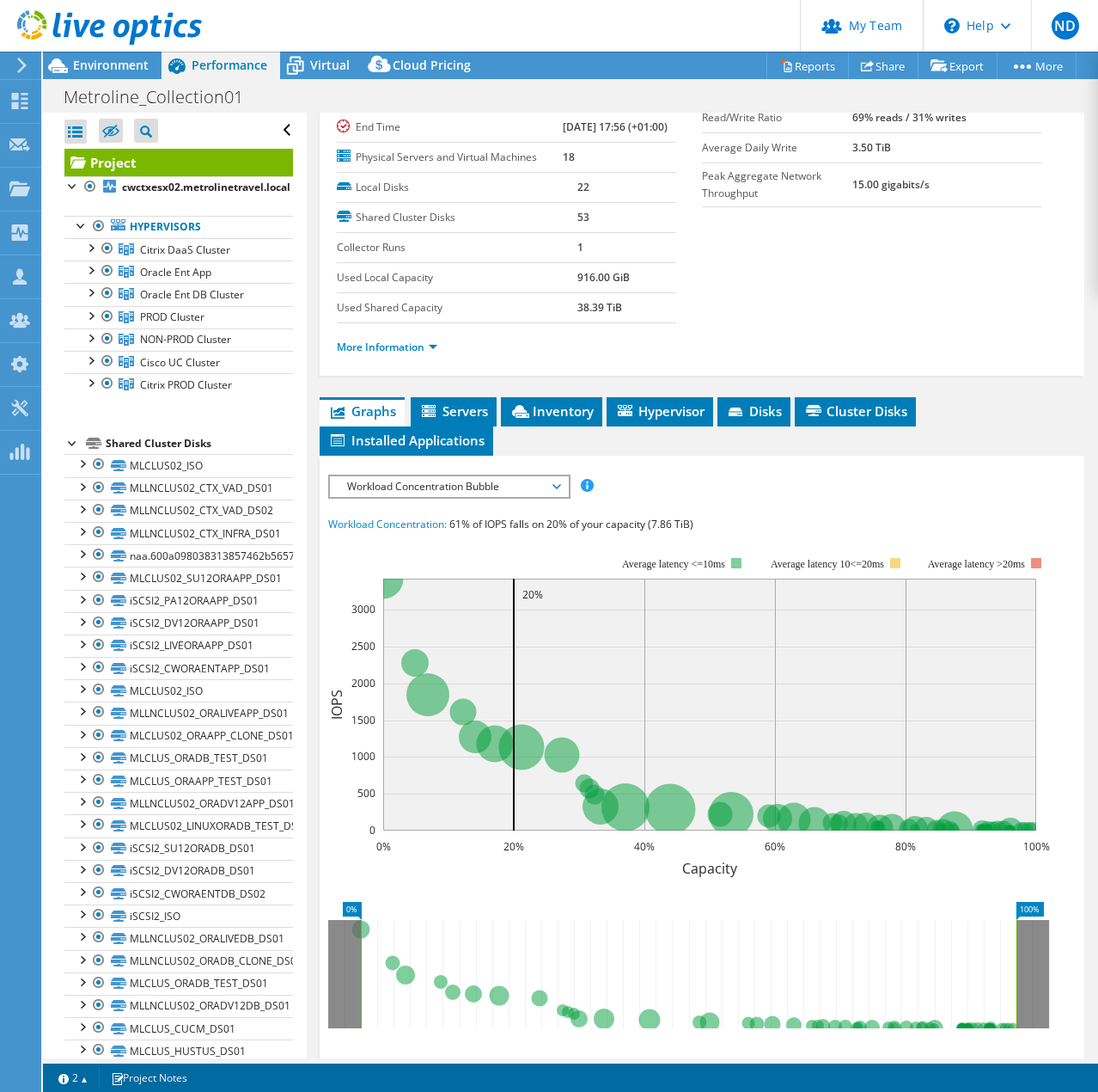
click at [507, 497] on span "Workload Concentration Bubble" at bounding box center [449, 487] width 221 height 20
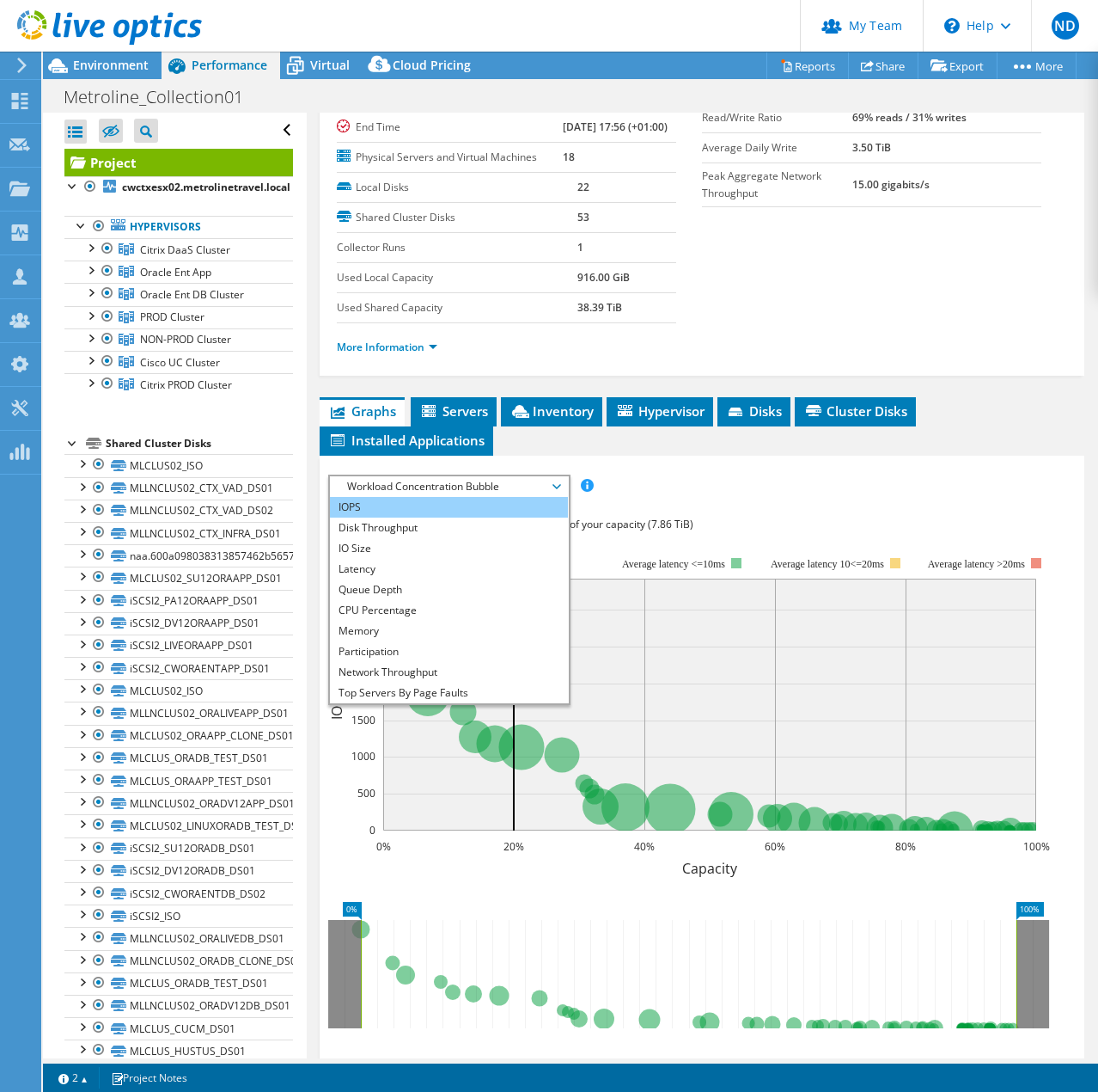
click at [398, 518] on li "IOPS" at bounding box center [448, 507] width 238 height 20
